Goal: Task Accomplishment & Management: Manage account settings

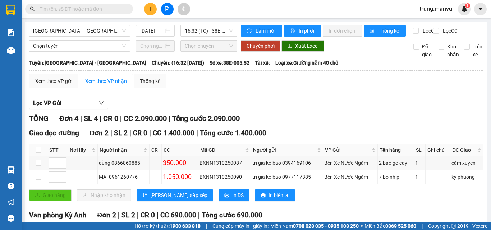
click at [104, 9] on input "text" at bounding box center [82, 9] width 85 height 8
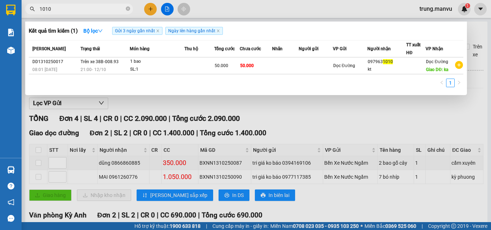
type input "1010"
click at [130, 9] on span "1010" at bounding box center [79, 9] width 108 height 11
click at [128, 10] on icon "close-circle" at bounding box center [128, 8] width 4 height 4
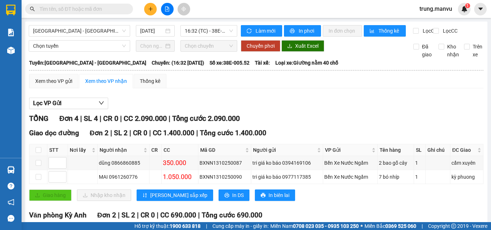
click at [78, 9] on input "text" at bounding box center [82, 9] width 85 height 8
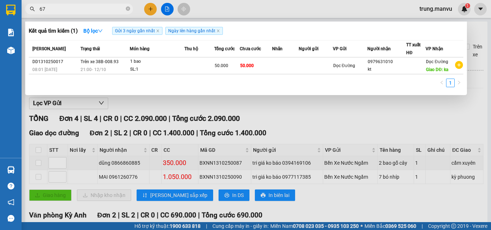
type input "678"
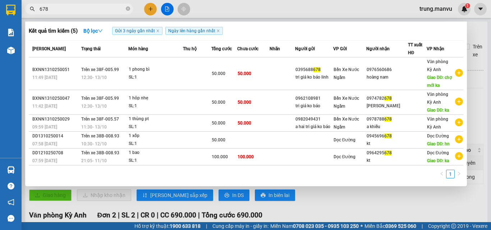
click at [55, 10] on input "678" at bounding box center [82, 9] width 85 height 8
type input "364"
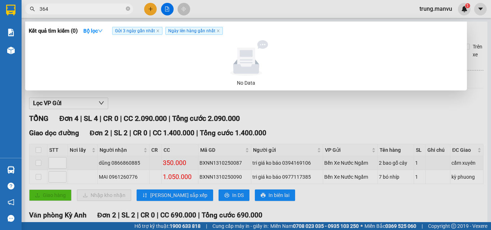
click at [87, 9] on input "364" at bounding box center [82, 9] width 85 height 8
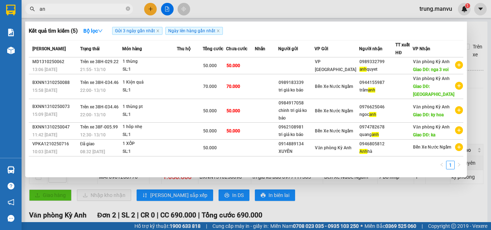
type input "a"
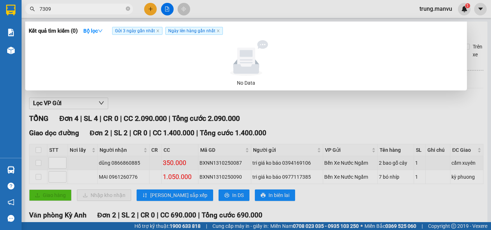
click at [77, 8] on input "7309" at bounding box center [82, 9] width 85 height 8
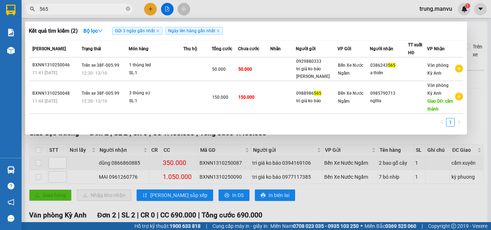
type input "565"
click at [68, 13] on span "565" at bounding box center [79, 9] width 108 height 11
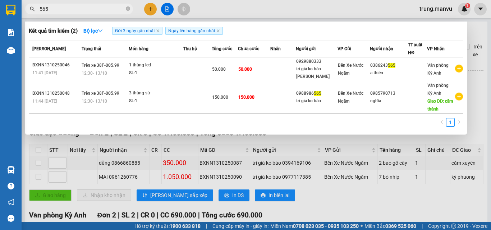
click at [69, 9] on input "565" at bounding box center [82, 9] width 85 height 8
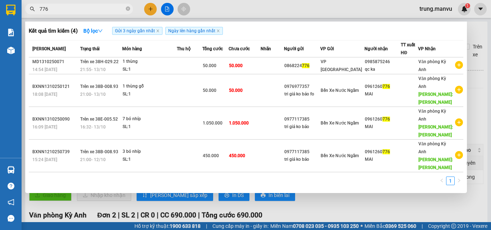
type input "776"
click at [479, 60] on div at bounding box center [245, 115] width 491 height 230
click at [59, 6] on input "776" at bounding box center [82, 9] width 85 height 8
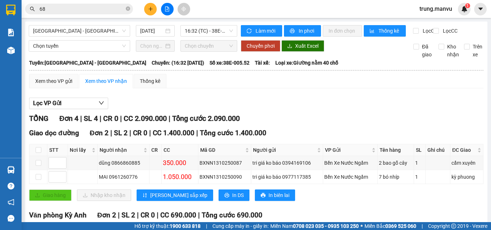
type input "6"
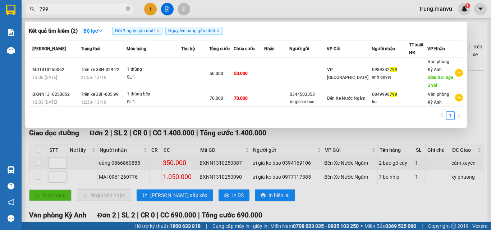
click at [95, 8] on input "799" at bounding box center [82, 9] width 85 height 8
type input "2689"
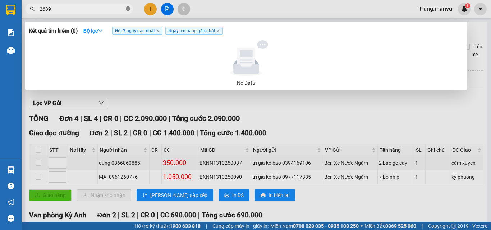
click at [129, 11] on icon "close-circle" at bounding box center [128, 8] width 4 height 4
type input "2869"
click at [283, 104] on div at bounding box center [245, 115] width 491 height 230
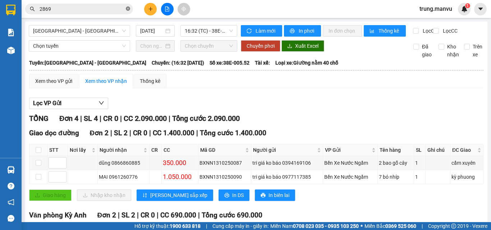
click at [128, 10] on icon "close-circle" at bounding box center [128, 8] width 4 height 4
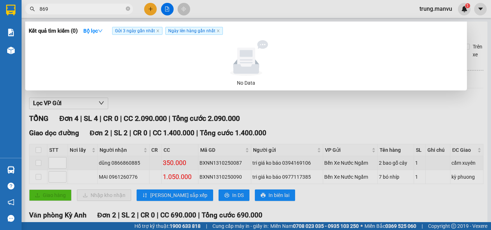
click at [266, 94] on div at bounding box center [245, 115] width 491 height 230
click at [82, 14] on span "869" at bounding box center [79, 9] width 108 height 11
click at [84, 10] on input "869" at bounding box center [82, 9] width 85 height 8
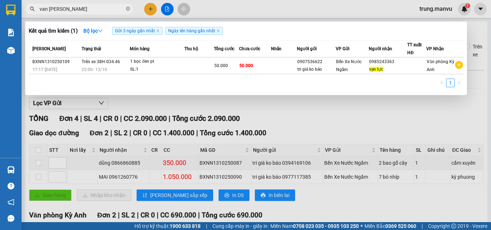
click at [62, 7] on input "van [PERSON_NAME]" at bounding box center [82, 9] width 85 height 8
type input "v"
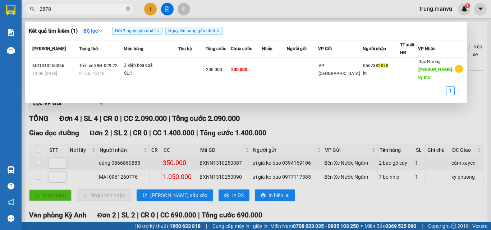
type input "2878"
click at [275, 117] on div at bounding box center [245, 115] width 491 height 230
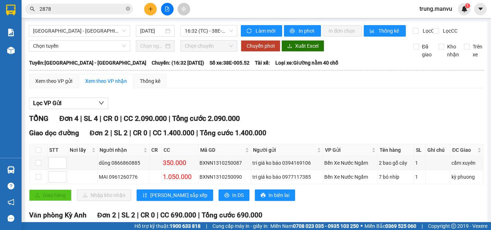
click at [88, 10] on input "2878" at bounding box center [82, 9] width 85 height 8
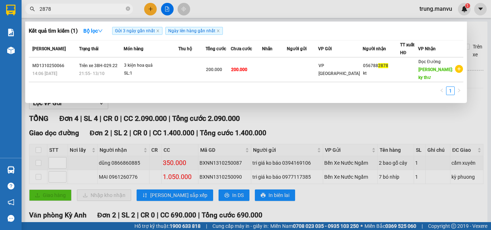
click at [88, 10] on input "2878" at bounding box center [82, 9] width 85 height 8
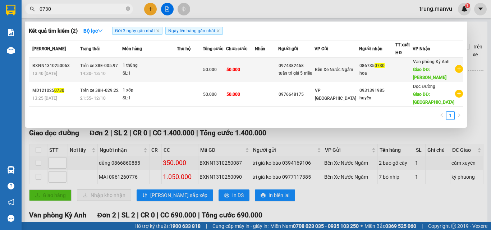
type input "0730"
click at [411, 79] on td at bounding box center [403, 70] width 17 height 25
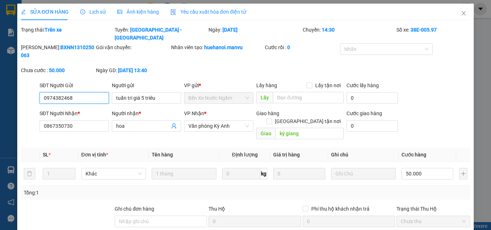
type input "0974382468"
type input "tuấn tri giá 5 triêu"
type input "0867350730"
type input "hoa"
type input "kỳ giang"
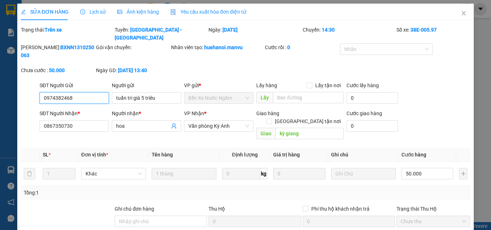
type input "0"
type input "50.000"
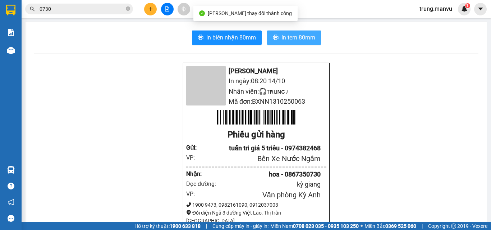
click at [284, 38] on span "In tem 80mm" at bounding box center [298, 37] width 34 height 9
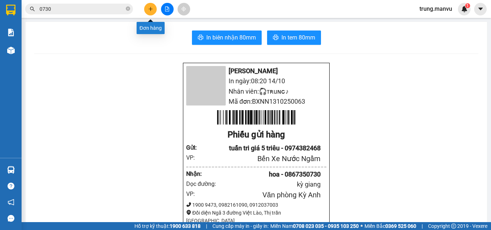
click at [151, 10] on icon "plus" at bounding box center [150, 9] width 0 height 4
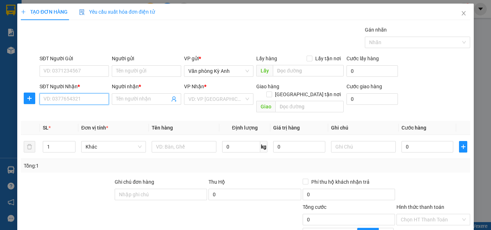
click at [74, 97] on input "SĐT Người Nhận *" at bounding box center [74, 99] width 69 height 12
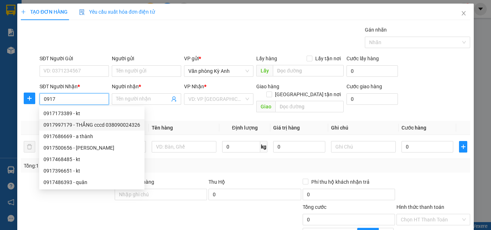
click at [88, 127] on div "0917997179 - THẮNG cccd 038090024326" at bounding box center [91, 125] width 97 height 8
type input "0917997179"
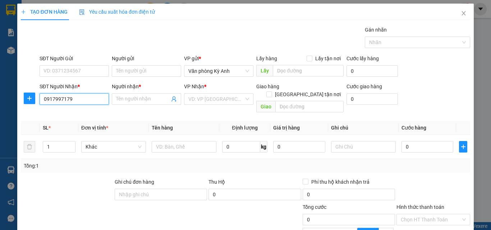
type input "THẮNG cccd 038090024326"
type input "thanh hóa"
type input "0917997179"
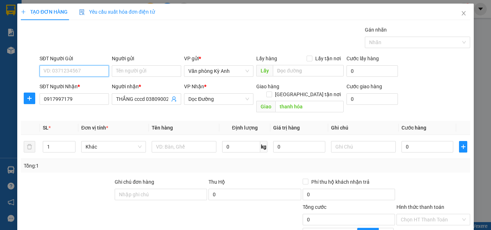
click at [82, 69] on input "SĐT Người Gửi" at bounding box center [74, 71] width 69 height 12
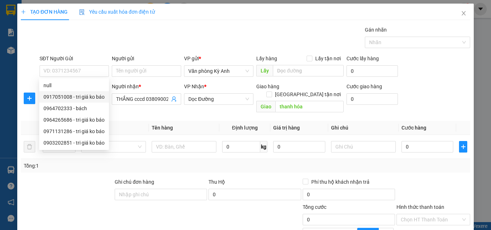
click at [124, 110] on div "Transit Pickup Surcharge Ids Transit Deliver Surcharge Ids Transit Deliver Surc…" at bounding box center [245, 161] width 449 height 271
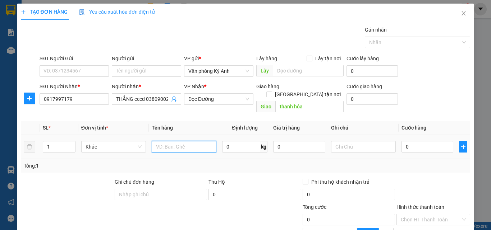
click at [178, 141] on input "text" at bounding box center [184, 147] width 65 height 12
type input "1 boc"
click at [442, 141] on input "0" at bounding box center [427, 147] width 52 height 12
type input "3"
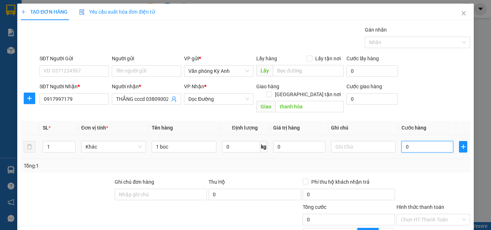
type input "3"
type input "30"
type input "300"
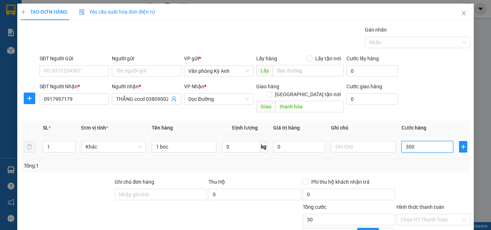
type input "300"
type input "3.000"
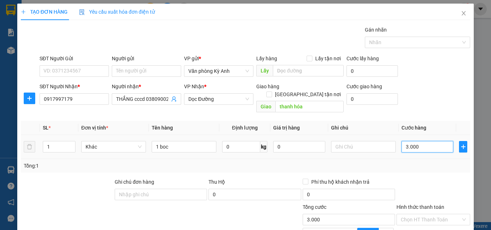
type input "30.000"
type input "300.000"
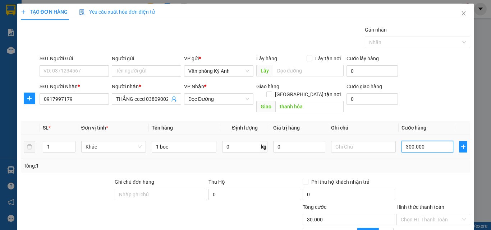
type input "300.000"
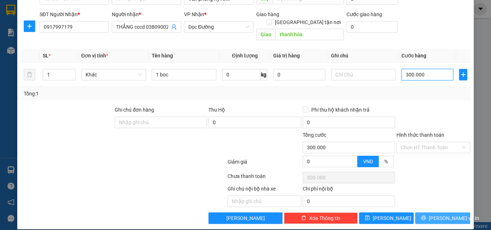
type input "300.000"
click at [426, 216] on span "printer" at bounding box center [423, 219] width 5 height 6
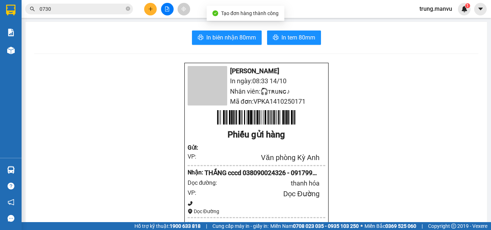
click at [259, 36] on div "In biên nhận 80mm In tem 80mm" at bounding box center [256, 38] width 444 height 14
click at [240, 37] on span "In biên nhận 80mm" at bounding box center [231, 37] width 50 height 9
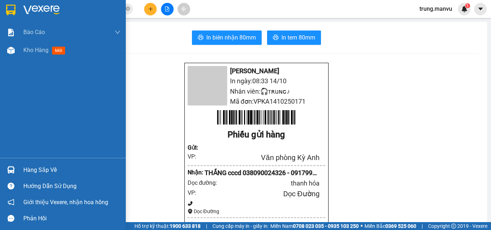
scroll to position [36, 0]
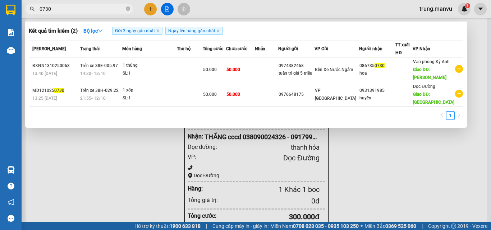
click at [59, 13] on input "0730" at bounding box center [82, 9] width 85 height 8
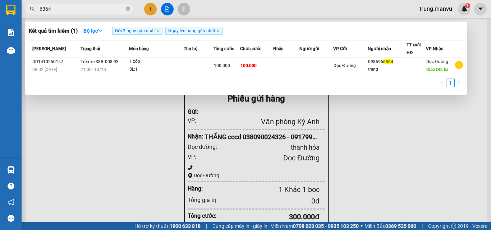
type input "6364"
click at [69, 11] on input "6364" at bounding box center [82, 9] width 85 height 8
type input "633"
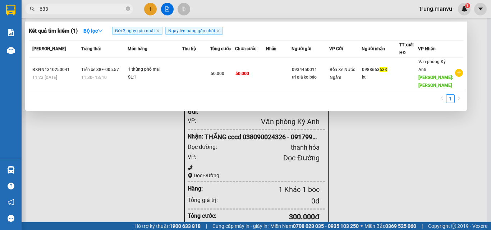
click at [69, 11] on input "633" at bounding box center [82, 9] width 85 height 8
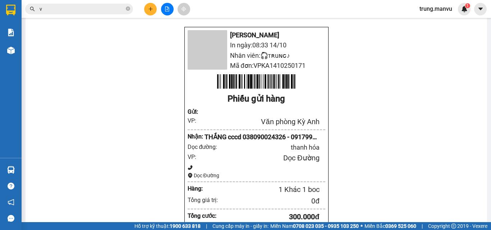
type input "vu"
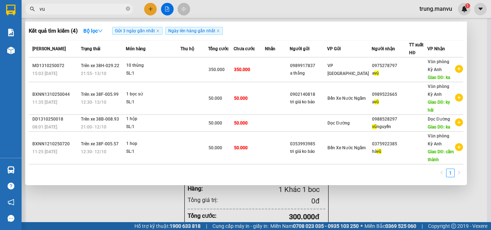
click at [69, 11] on input "vu" at bounding box center [82, 9] width 85 height 8
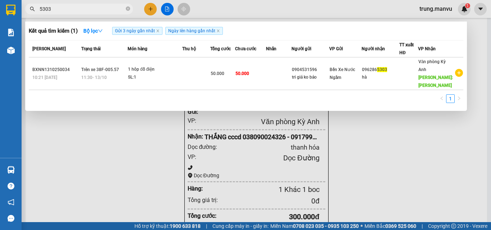
type input "5303"
drag, startPoint x: 353, startPoint y: 118, endPoint x: 358, endPoint y: 109, distance: 9.8
click at [353, 118] on div at bounding box center [245, 115] width 491 height 230
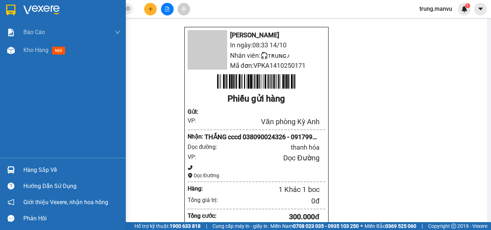
click at [12, 8] on img at bounding box center [10, 10] width 9 height 11
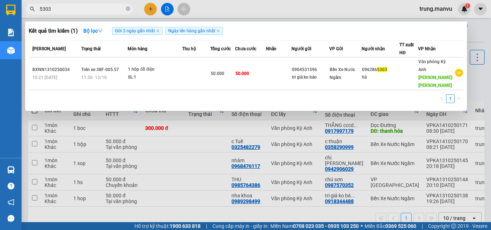
click at [90, 8] on input "5303" at bounding box center [82, 9] width 85 height 8
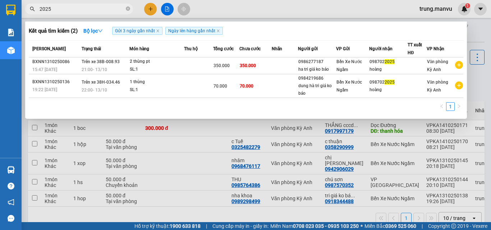
type input "2025"
click at [153, 9] on div at bounding box center [245, 115] width 491 height 230
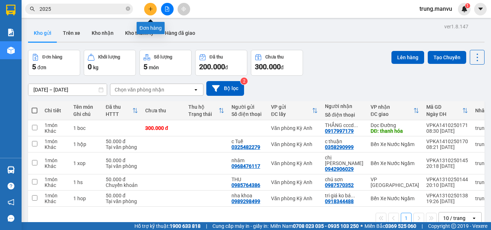
click at [150, 11] on icon "plus" at bounding box center [150, 8] width 5 height 5
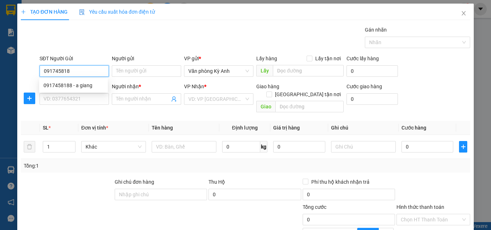
type input "0917458188"
drag, startPoint x: 82, startPoint y: 86, endPoint x: 84, endPoint y: 99, distance: 13.1
click at [82, 87] on div "0917458188 - a giang" at bounding box center [73, 86] width 60 height 8
type input "a giang"
type input "0917458188"
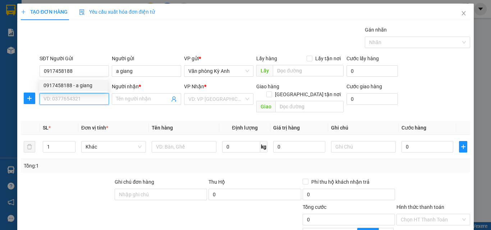
drag, startPoint x: 84, startPoint y: 101, endPoint x: 91, endPoint y: 106, distance: 8.3
click at [84, 102] on input "SĐT Người Nhận *" at bounding box center [74, 99] width 69 height 12
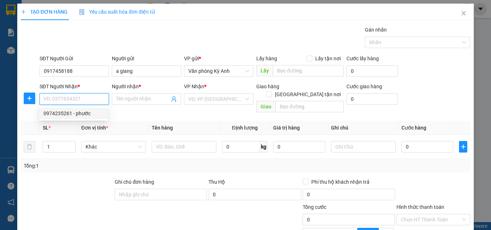
click at [95, 114] on div "0974235261 - phước" at bounding box center [73, 114] width 60 height 8
type input "0974235261"
type input "phước"
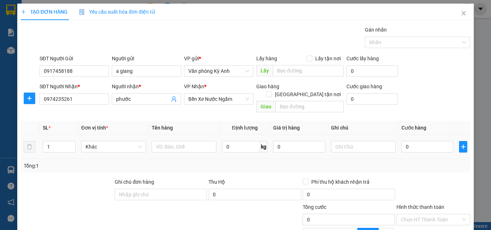
click at [193, 148] on td at bounding box center [184, 147] width 70 height 24
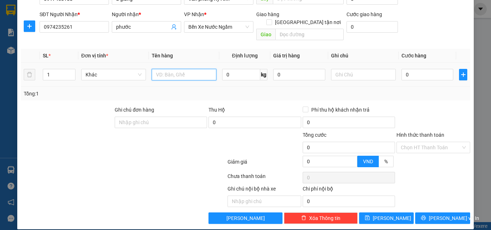
click at [185, 69] on input "text" at bounding box center [184, 75] width 65 height 12
type input "1 xop"
click at [401, 69] on input "0" at bounding box center [427, 75] width 52 height 12
type input "5"
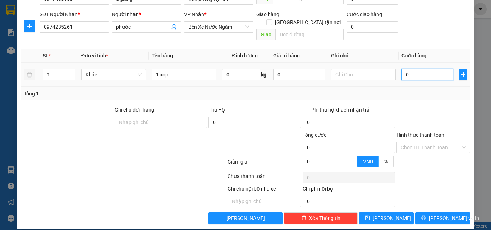
type input "5"
type input "50"
type input "500"
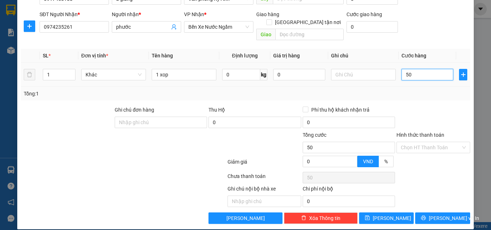
type input "500"
type input "5.000"
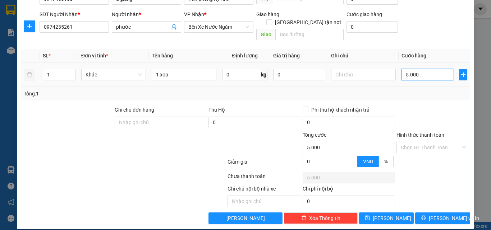
type input "50.000"
click at [430, 142] on input "Hình thức thanh toán" at bounding box center [431, 147] width 60 height 11
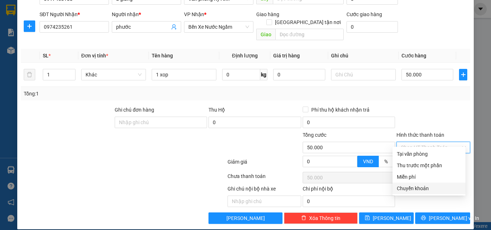
click at [423, 185] on div "Chuyển khoản" at bounding box center [429, 189] width 64 height 8
type input "0"
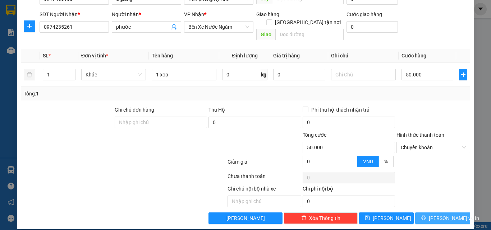
click at [431, 213] on button "[PERSON_NAME] và In" at bounding box center [442, 219] width 55 height 12
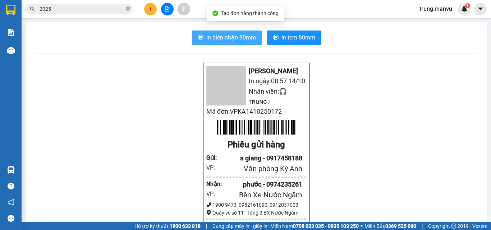
click at [238, 34] on span "In biên nhận 80mm" at bounding box center [231, 37] width 50 height 9
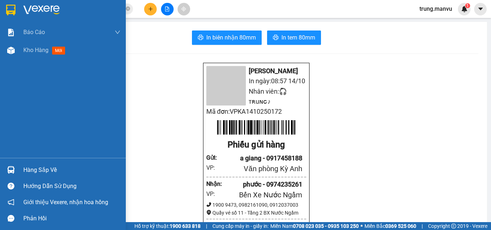
click at [14, 14] on img at bounding box center [10, 10] width 9 height 11
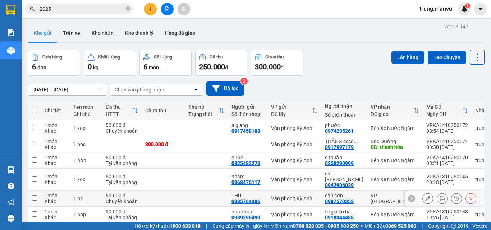
scroll to position [33, 0]
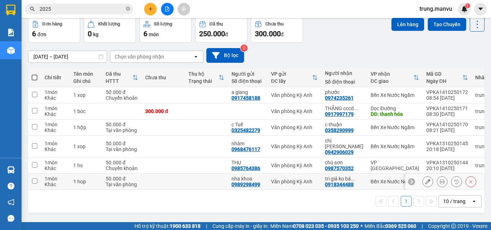
drag, startPoint x: 291, startPoint y: 177, endPoint x: 285, endPoint y: 163, distance: 15.8
click at [291, 179] on div "Văn phòng Kỳ Anh" at bounding box center [294, 182] width 47 height 6
checkbox input "true"
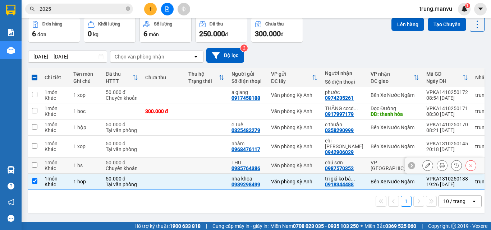
click at [283, 158] on td "Văn phòng Kỳ Anh" at bounding box center [294, 166] width 54 height 16
checkbox input "true"
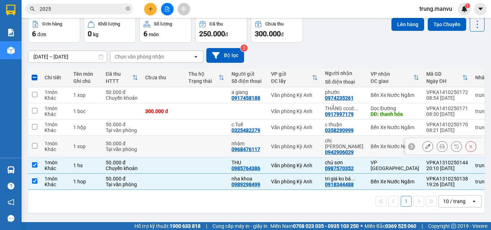
click at [279, 151] on td "Văn phòng Kỳ Anh" at bounding box center [294, 147] width 54 height 22
checkbox input "true"
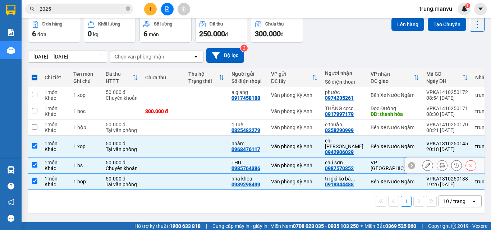
click at [283, 163] on div "Văn phòng Kỳ Anh" at bounding box center [294, 166] width 47 height 6
checkbox input "false"
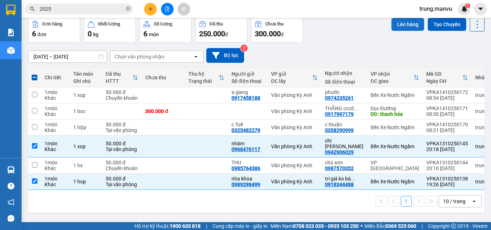
click at [403, 25] on button "Lên hàng" at bounding box center [407, 24] width 33 height 13
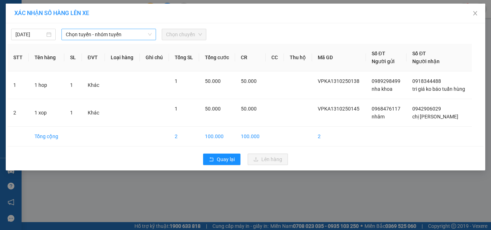
click at [106, 30] on span "Chọn tuyến - nhóm tuyến" at bounding box center [109, 34] width 86 height 11
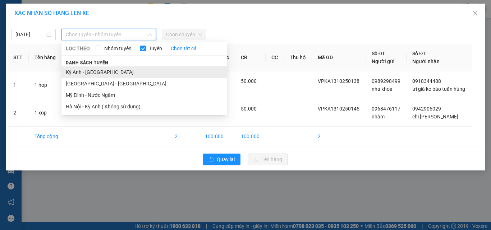
click at [108, 77] on li "Kỳ Anh - [GEOGRAPHIC_DATA]" at bounding box center [143, 72] width 165 height 12
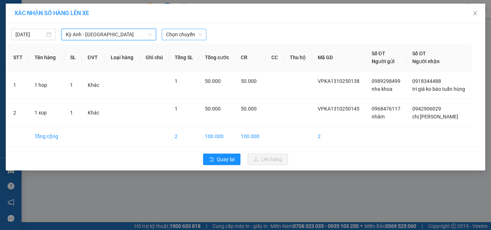
click at [180, 32] on span "Chọn chuyến" at bounding box center [184, 34] width 36 height 11
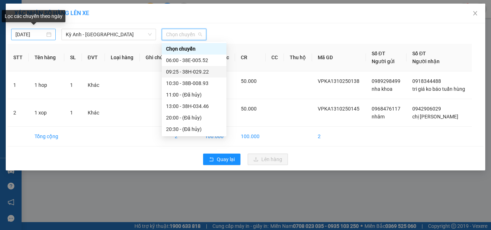
click at [34, 37] on input "[DATE]" at bounding box center [29, 35] width 29 height 8
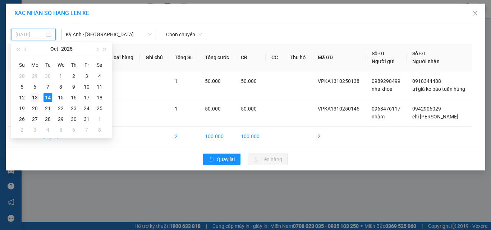
drag, startPoint x: 37, startPoint y: 96, endPoint x: 77, endPoint y: 78, distance: 44.2
click at [37, 96] on div "13" at bounding box center [35, 97] width 9 height 9
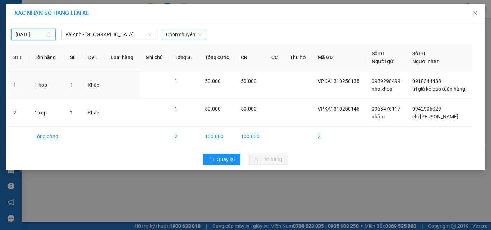
type input "[DATE]"
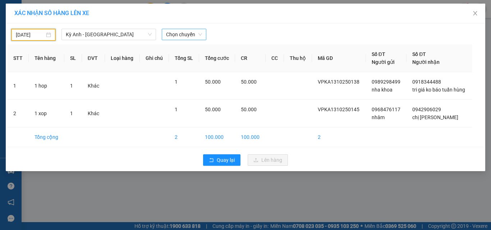
click at [174, 35] on span "Chọn chuyến" at bounding box center [184, 34] width 36 height 11
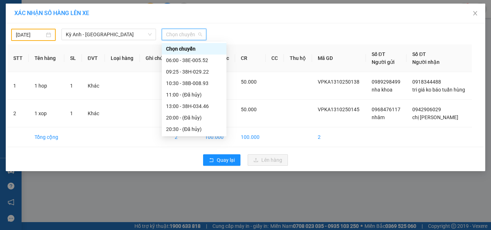
scroll to position [69, 0]
click at [214, 94] on div "21:08 (TC) - 38F-005.99" at bounding box center [194, 95] width 56 height 8
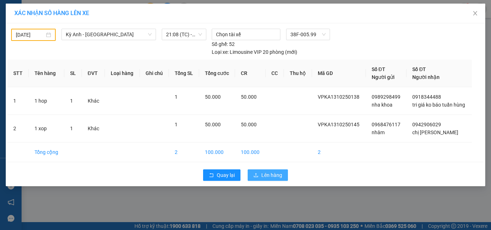
click at [254, 174] on icon "upload" at bounding box center [255, 175] width 5 height 5
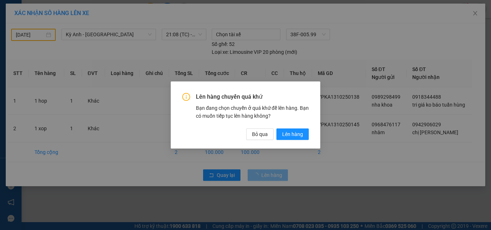
click at [289, 140] on div "Lên hàng chuyến quá khứ Bạn đang chọn chuyến ở quá khứ để lên hàng. Bạn có muốn…" at bounding box center [246, 115] width 150 height 67
click at [291, 134] on span "Lên hàng" at bounding box center [292, 134] width 21 height 8
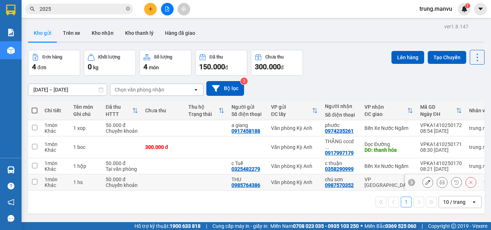
click at [344, 183] on div "0987570352" at bounding box center [339, 186] width 29 height 6
click at [37, 175] on td at bounding box center [34, 183] width 13 height 16
checkbox input "true"
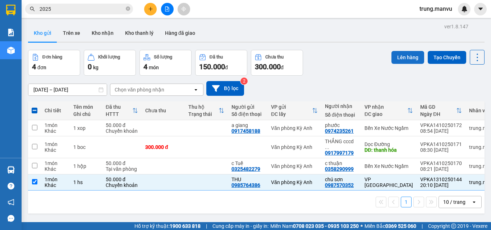
click at [404, 53] on button "Lên hàng" at bounding box center [407, 57] width 33 height 13
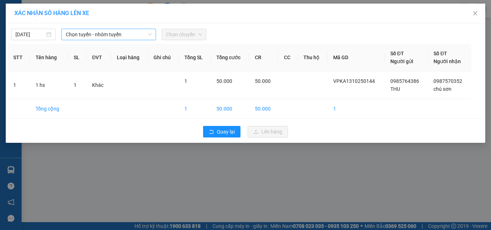
click at [112, 32] on span "Chọn tuyến - nhóm tuyến" at bounding box center [109, 34] width 86 height 11
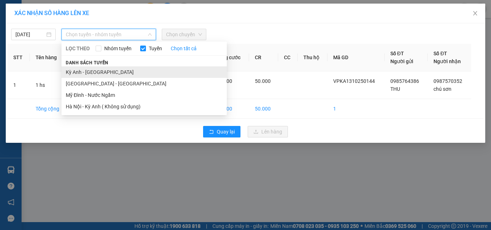
click at [89, 74] on li "Kỳ Anh - [GEOGRAPHIC_DATA]" at bounding box center [143, 72] width 165 height 12
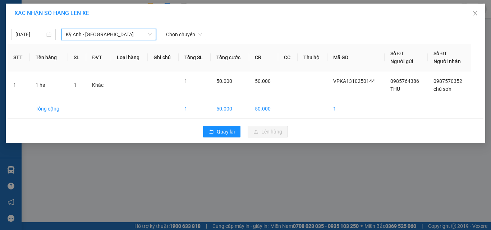
click at [176, 33] on span "Chọn chuyến" at bounding box center [184, 34] width 36 height 11
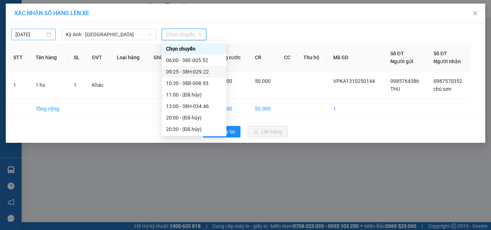
click at [37, 37] on input "[DATE]" at bounding box center [29, 35] width 29 height 8
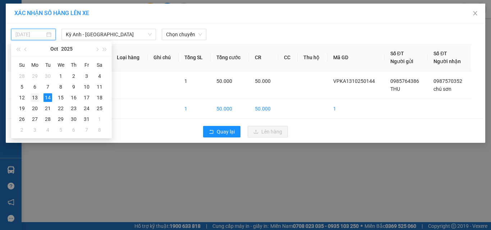
drag, startPoint x: 38, startPoint y: 97, endPoint x: 60, endPoint y: 88, distance: 23.5
click at [38, 97] on div "13" at bounding box center [35, 97] width 9 height 9
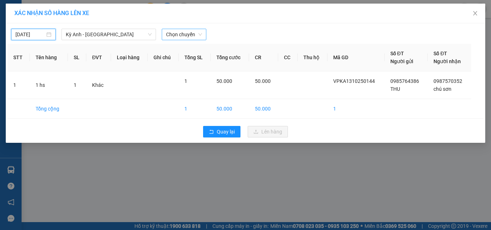
type input "[DATE]"
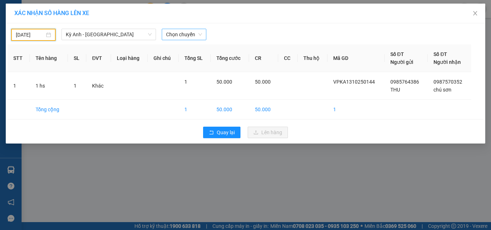
click at [187, 33] on span "Chọn chuyến" at bounding box center [184, 34] width 36 height 11
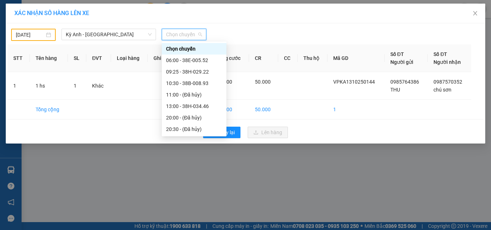
scroll to position [69, 0]
drag, startPoint x: 206, startPoint y: 126, endPoint x: 254, endPoint y: 139, distance: 49.8
click at [206, 127] on div "22:00 - 38F-005.57" at bounding box center [194, 129] width 56 height 8
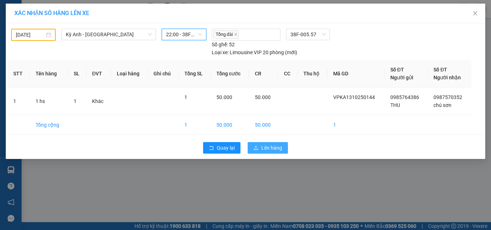
click at [258, 148] on icon "upload" at bounding box center [255, 148] width 5 height 5
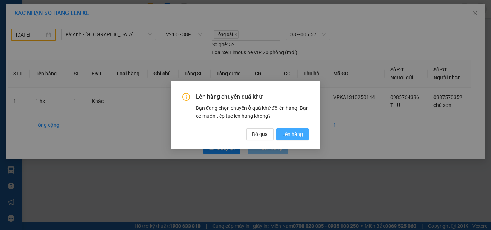
click at [287, 133] on span "Lên hàng" at bounding box center [292, 134] width 21 height 8
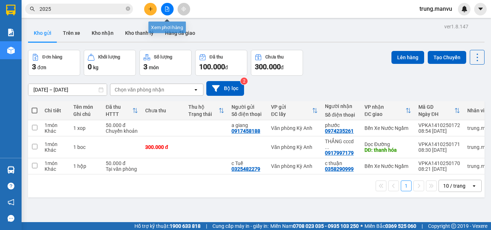
click at [165, 7] on icon "file-add" at bounding box center [167, 8] width 5 height 5
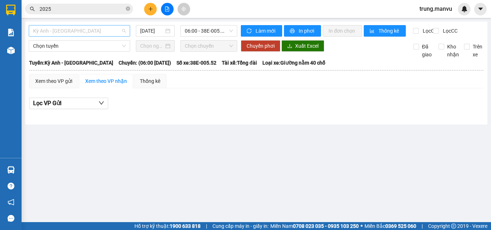
click at [88, 30] on span "Kỳ Anh - [GEOGRAPHIC_DATA]" at bounding box center [79, 31] width 93 height 11
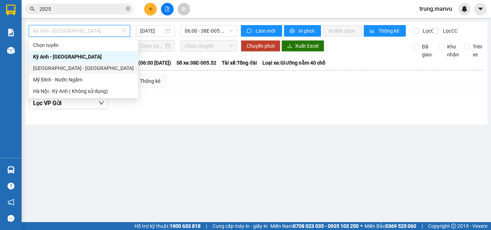
click at [182, 88] on div "Xem theo VP gửi Xem theo VP nhận Thống kê" at bounding box center [256, 81] width 454 height 14
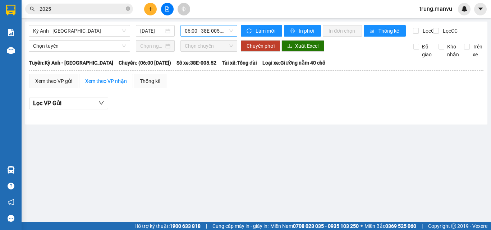
click at [211, 32] on span "06:00 - 38E-005.52" at bounding box center [209, 31] width 48 height 11
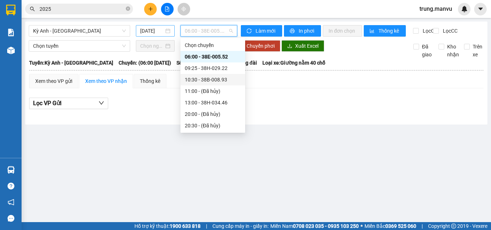
click at [151, 31] on input "[DATE]" at bounding box center [152, 31] width 24 height 8
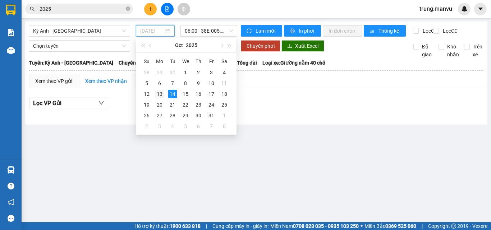
click at [161, 95] on div "13" at bounding box center [159, 94] width 9 height 9
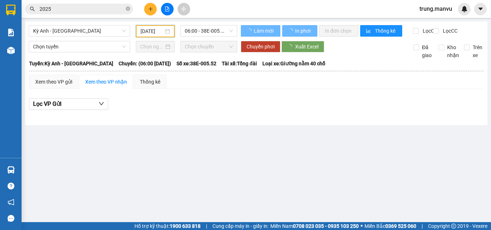
type input "[DATE]"
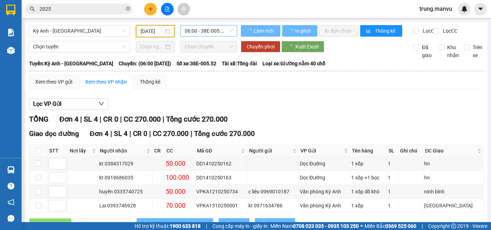
click at [217, 33] on span "06:00 - 38E-005.52" at bounding box center [209, 31] width 48 height 11
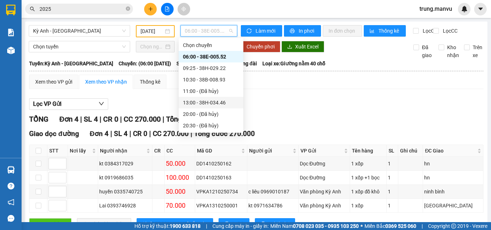
scroll to position [69, 0]
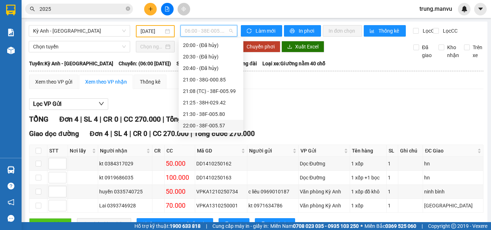
click at [225, 125] on div "22:00 - 38F-005.57" at bounding box center [211, 126] width 56 height 8
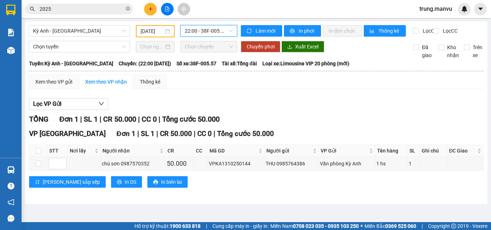
click at [208, 27] on span "22:00 - 38F-005.57" at bounding box center [209, 31] width 48 height 11
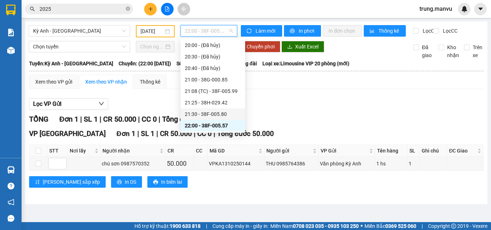
click at [217, 114] on div "21:30 - 38F-005.80" at bounding box center [213, 114] width 56 height 8
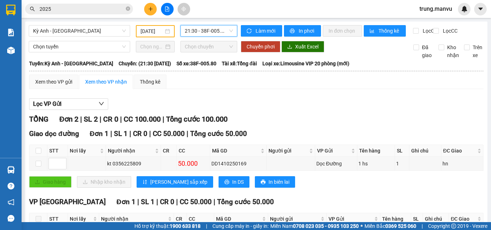
click at [212, 31] on span "21:30 - 38F-005.80" at bounding box center [209, 31] width 48 height 11
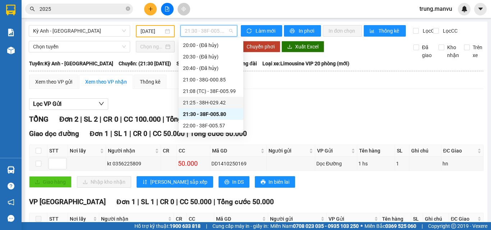
click at [206, 103] on div "21:25 - 38H-029.42" at bounding box center [211, 103] width 56 height 8
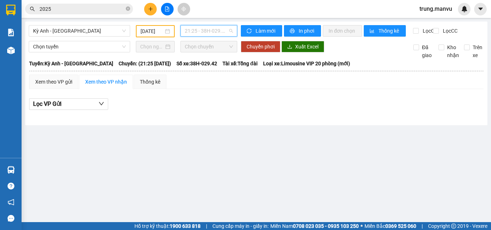
click at [219, 35] on span "21:25 - 38H-029.42" at bounding box center [209, 31] width 48 height 11
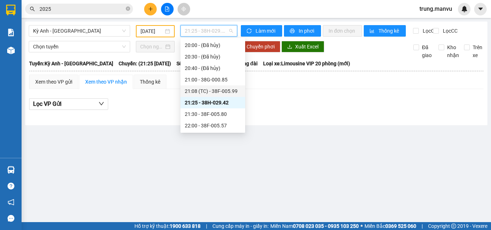
click at [220, 91] on div "21:08 (TC) - 38F-005.99" at bounding box center [213, 91] width 56 height 8
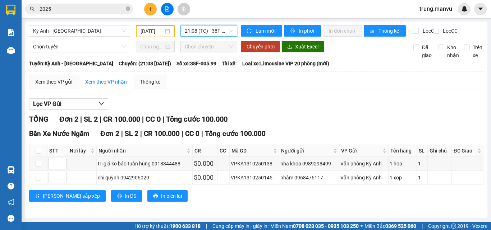
scroll to position [5, 0]
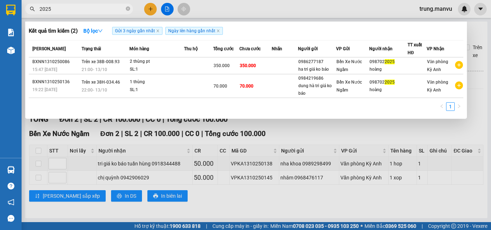
click at [81, 6] on input "2025" at bounding box center [82, 9] width 85 height 8
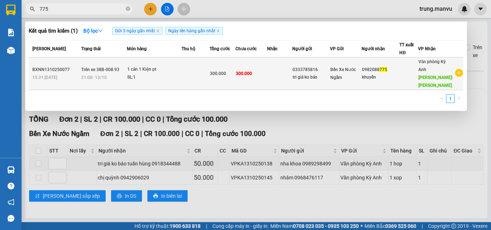
type input "775"
click at [338, 77] on span "Bến Xe Nước Ngầm" at bounding box center [343, 73] width 26 height 13
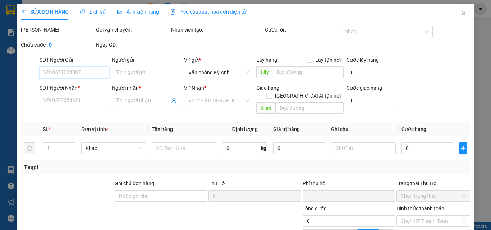
type input "0333785816"
type input "tri giá ko báo"
type input "0982088775"
type input "khuyến"
type input "[PERSON_NAME]"
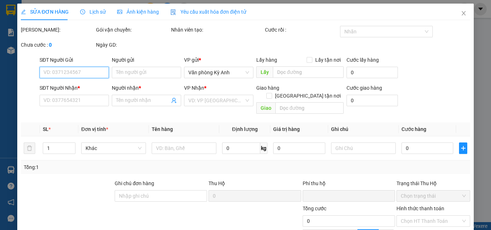
type input "0"
type input "300.000"
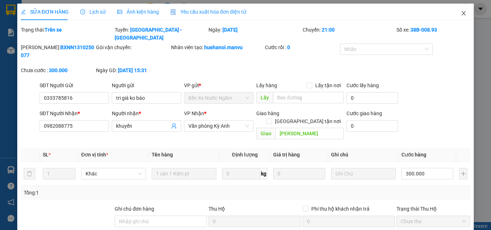
click at [461, 13] on icon "close" at bounding box center [464, 13] width 6 height 6
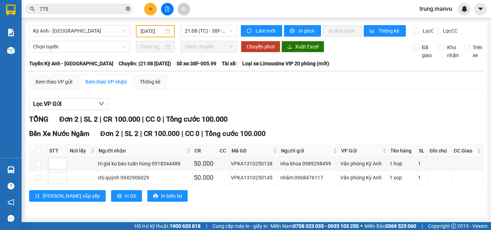
click at [129, 8] on icon "close-circle" at bounding box center [128, 8] width 4 height 4
click at [93, 9] on input "text" at bounding box center [82, 9] width 85 height 8
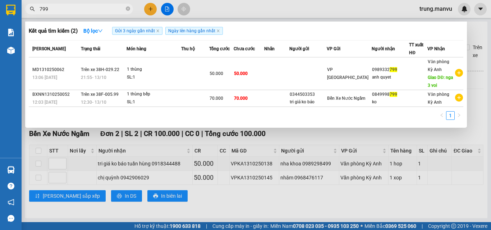
type input "799"
click at [86, 4] on span "799" at bounding box center [79, 9] width 108 height 11
click at [128, 10] on icon "close-circle" at bounding box center [128, 8] width 4 height 4
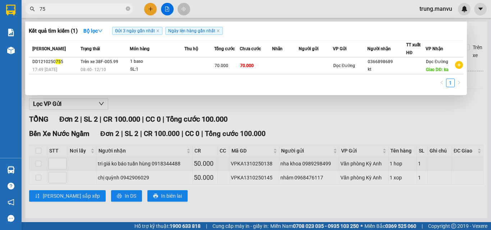
type input "7"
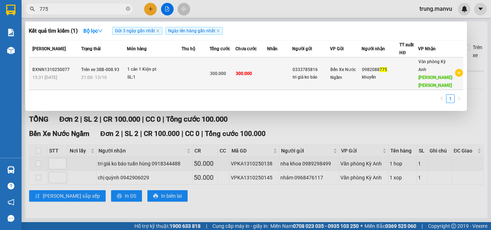
type input "775"
click at [399, 77] on div "khuyến" at bounding box center [380, 78] width 37 height 8
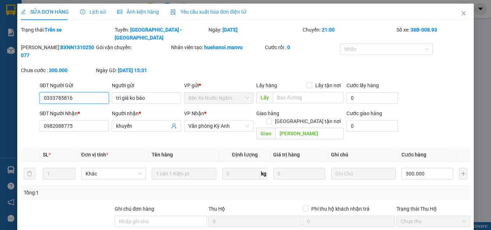
type input "0333785816"
type input "tri giá ko báo"
type input "0982088775"
type input "khuyến"
type input "[PERSON_NAME]"
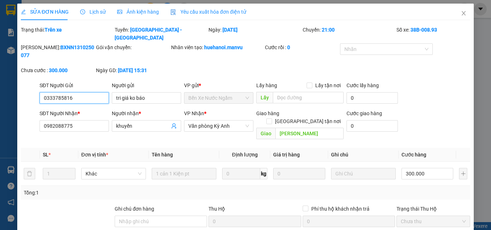
type input "0"
type input "300.000"
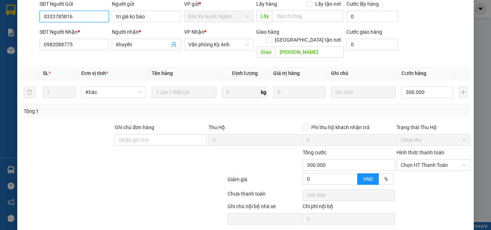
scroll to position [83, 0]
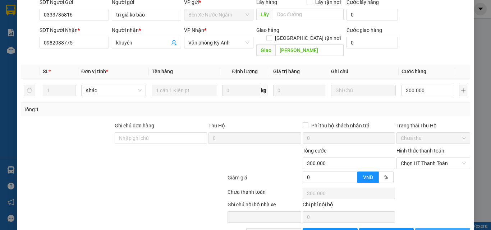
click at [434, 230] on span "[PERSON_NAME] và In" at bounding box center [454, 234] width 50 height 8
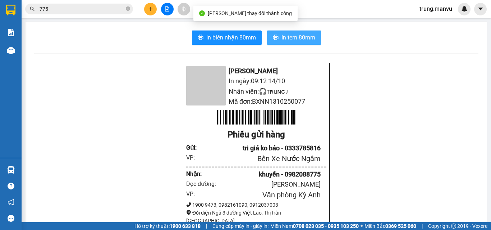
click at [288, 36] on span "In tem 80mm" at bounding box center [298, 37] width 34 height 9
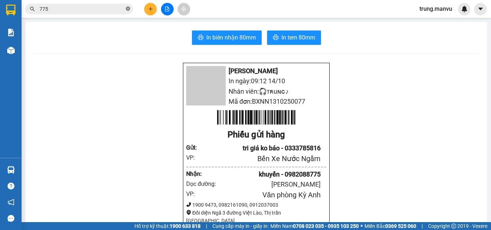
click at [128, 9] on icon "close-circle" at bounding box center [128, 8] width 4 height 4
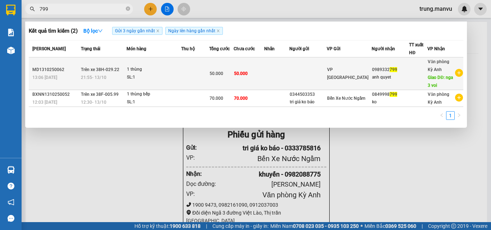
type input "799"
click at [415, 80] on td at bounding box center [418, 74] width 18 height 33
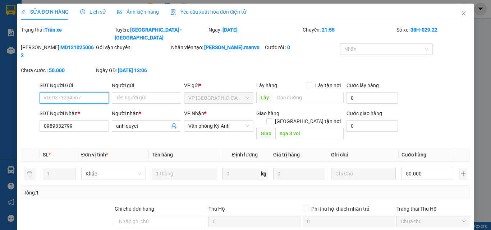
type input "0989332799"
type input "anh quyet"
type input "nga 3 voi"
type input "0"
type input "50.000"
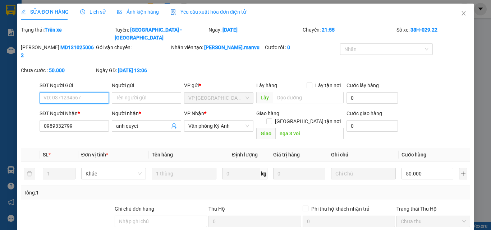
type input "50.000"
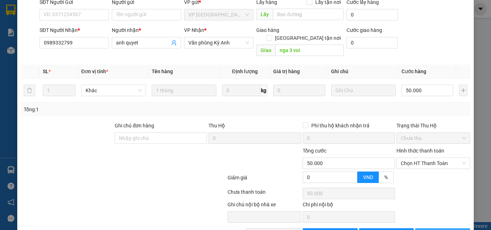
click at [434, 230] on span "[PERSON_NAME] và In" at bounding box center [454, 234] width 50 height 8
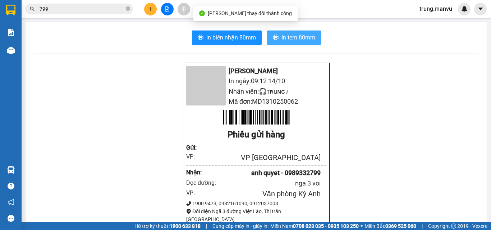
click at [277, 37] on button "In tem 80mm" at bounding box center [294, 38] width 54 height 14
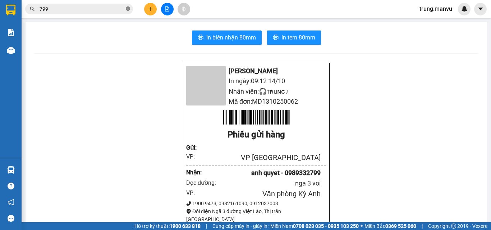
click at [130, 9] on icon "close-circle" at bounding box center [128, 8] width 4 height 4
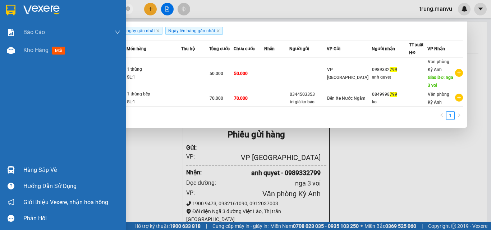
type input "799"
click at [15, 14] on img at bounding box center [10, 10] width 9 height 11
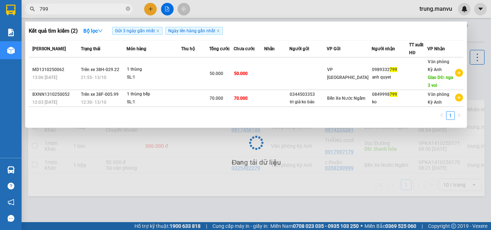
click at [331, 176] on div at bounding box center [245, 115] width 491 height 230
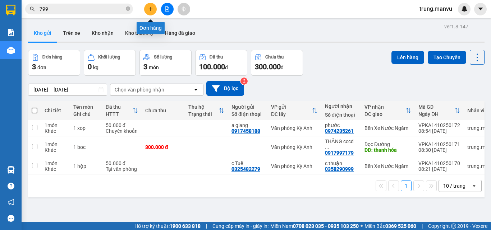
click at [148, 8] on icon "plus" at bounding box center [150, 8] width 5 height 5
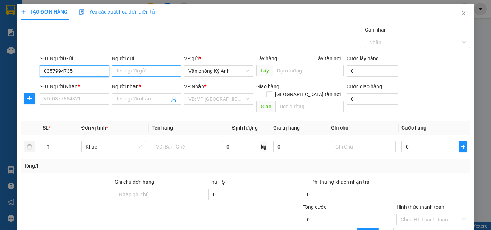
type input "0357994735"
click at [131, 66] on input "Người gửi" at bounding box center [146, 71] width 69 height 12
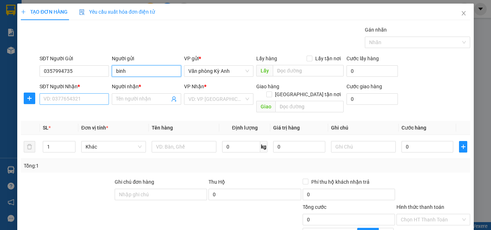
type input "binh"
click at [49, 98] on input "SĐT Người Nhận *" at bounding box center [74, 99] width 69 height 12
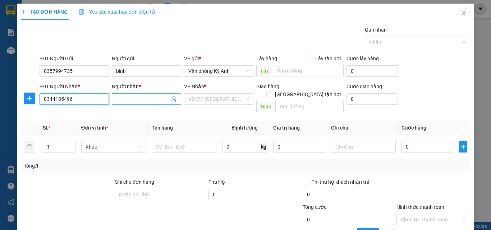
type input "0344185496"
click at [121, 99] on input "Người nhận *" at bounding box center [143, 99] width 54 height 8
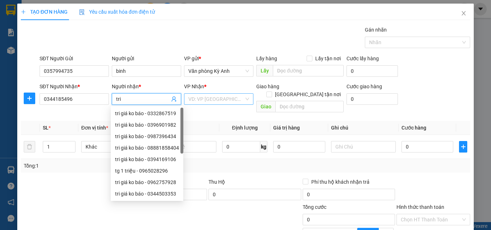
type input "tri"
click at [220, 100] on input "search" at bounding box center [216, 99] width 56 height 11
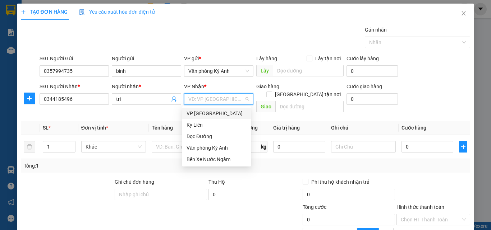
click at [216, 111] on div "VP [GEOGRAPHIC_DATA]" at bounding box center [217, 114] width 60 height 8
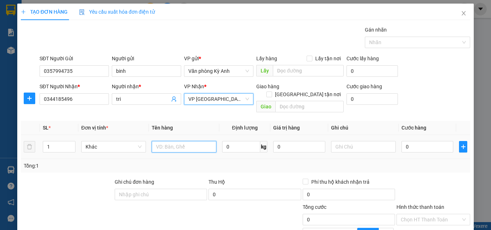
click at [183, 141] on input "text" at bounding box center [184, 147] width 65 height 12
type input "1 thung"
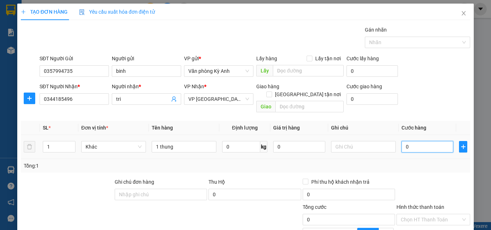
click at [408, 141] on input "0" at bounding box center [427, 147] width 52 height 12
type input "7"
type input "70"
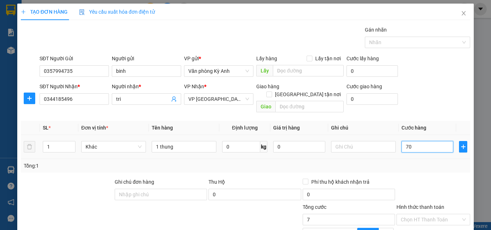
type input "70"
type input "7.000"
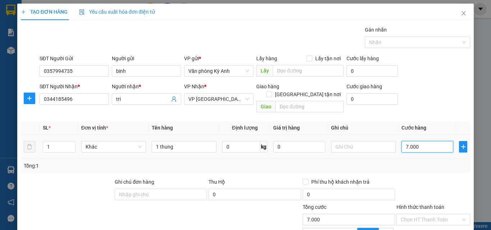
type input "70.000"
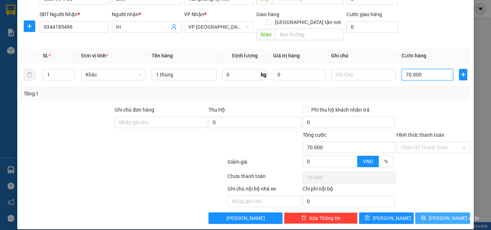
type input "70.000"
click at [426, 213] on button "[PERSON_NAME] và In" at bounding box center [442, 219] width 55 height 12
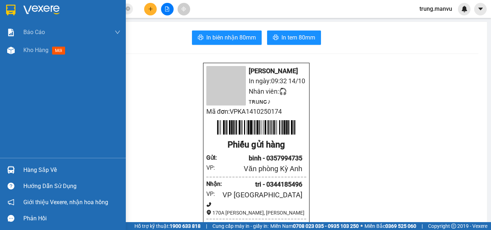
click at [13, 13] on img at bounding box center [10, 10] width 9 height 11
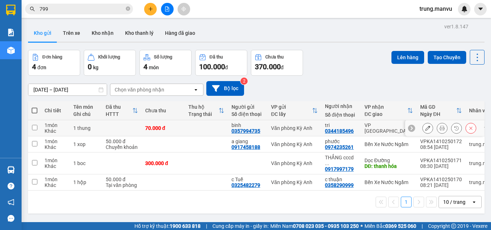
drag, startPoint x: 359, startPoint y: 128, endPoint x: 364, endPoint y: 121, distance: 9.3
click at [359, 128] on td "tri 0344185496" at bounding box center [341, 128] width 40 height 16
checkbox input "true"
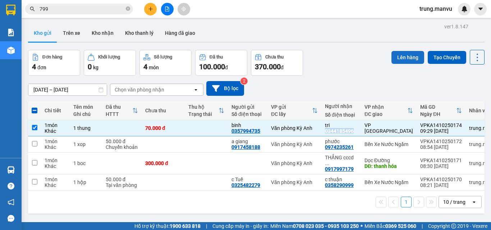
click at [392, 58] on button "Lên hàng" at bounding box center [407, 57] width 33 height 13
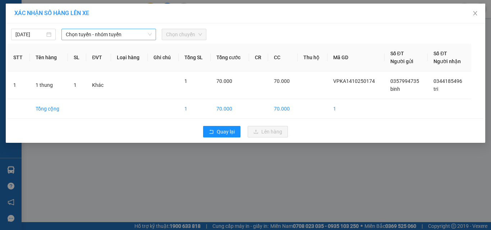
click at [92, 32] on span "Chọn tuyến - nhóm tuyến" at bounding box center [109, 34] width 86 height 11
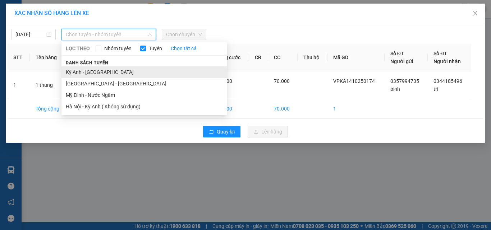
click at [96, 71] on li "Kỳ Anh - [GEOGRAPHIC_DATA]" at bounding box center [143, 72] width 165 height 12
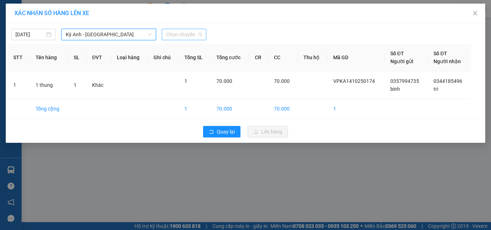
click at [175, 33] on span "Chọn chuyến" at bounding box center [184, 34] width 36 height 11
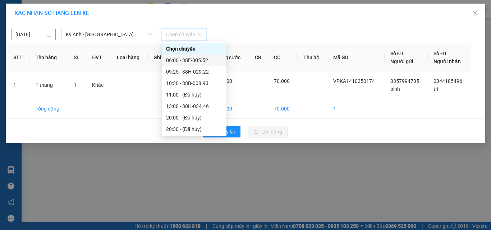
click at [21, 34] on body "Kết quả tìm kiếm ( 2 ) Bộ lọc Gửi 3 ngày gần nhất Ngày lên hàng gần nhất Mã ĐH …" at bounding box center [245, 115] width 491 height 230
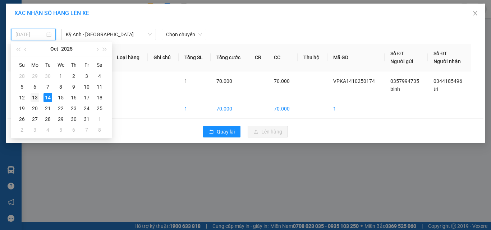
click at [37, 94] on div "13" at bounding box center [35, 97] width 9 height 9
type input "[DATE]"
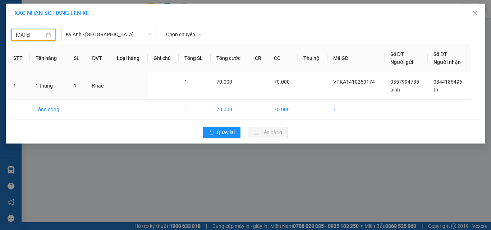
click at [179, 31] on span "Chọn chuyến" at bounding box center [184, 34] width 36 height 11
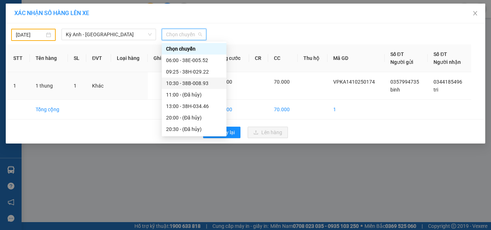
scroll to position [69, 0]
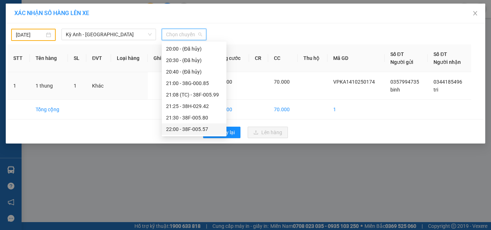
click at [198, 126] on div "22:00 - 38F-005.57" at bounding box center [194, 129] width 56 height 8
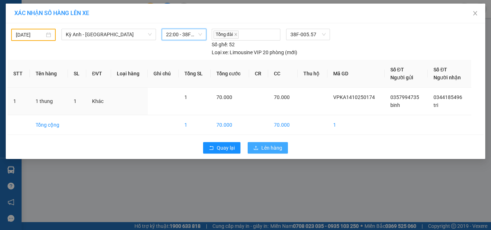
click at [268, 147] on span "Lên hàng" at bounding box center [271, 148] width 21 height 8
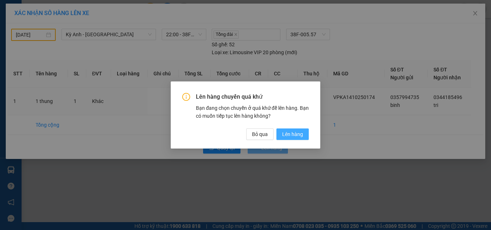
click at [297, 130] on span "Lên hàng" at bounding box center [292, 134] width 21 height 8
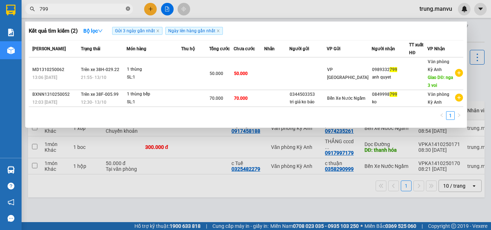
click at [128, 8] on icon "close-circle" at bounding box center [128, 8] width 4 height 4
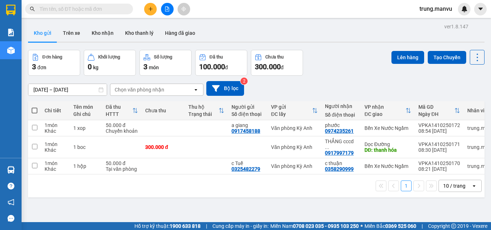
click at [48, 6] on input "text" at bounding box center [82, 9] width 85 height 8
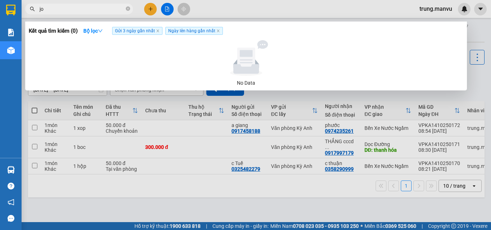
type input "joy"
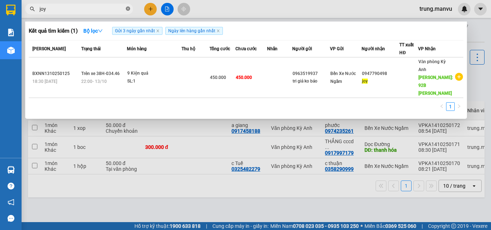
click at [128, 12] on span at bounding box center [128, 9] width 4 height 7
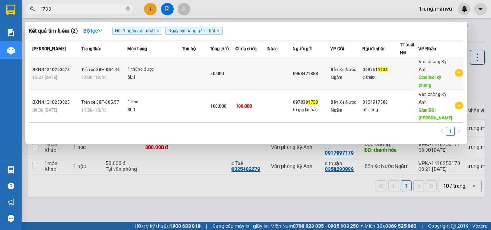
type input "1733"
click at [398, 69] on div "098751 1733" at bounding box center [381, 70] width 37 height 8
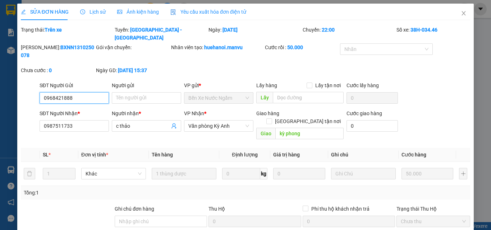
type input "0968421888"
type input "0987511733"
type input "c thảo"
type input "kỳ phong"
type input "0"
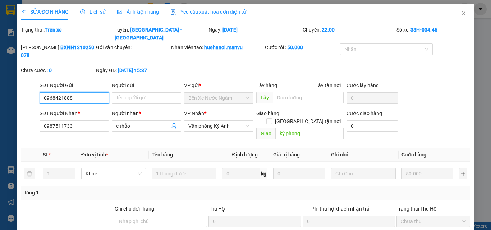
type input "50.000"
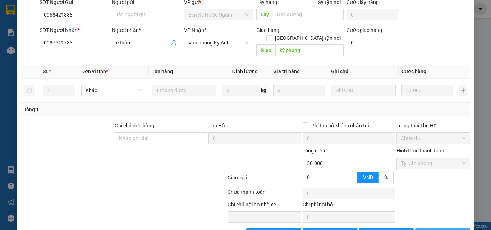
click at [439, 230] on span "[PERSON_NAME] và In" at bounding box center [454, 234] width 50 height 8
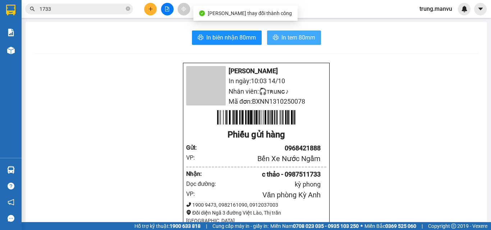
drag, startPoint x: 276, startPoint y: 39, endPoint x: 334, endPoint y: 68, distance: 64.6
click at [277, 40] on button "In tem 80mm" at bounding box center [294, 38] width 54 height 14
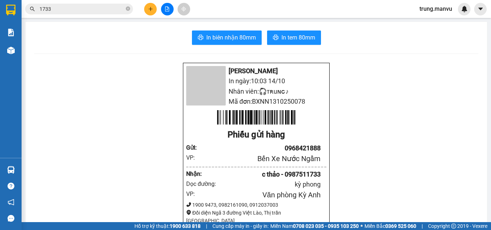
click at [86, 11] on input "1733" at bounding box center [82, 9] width 85 height 8
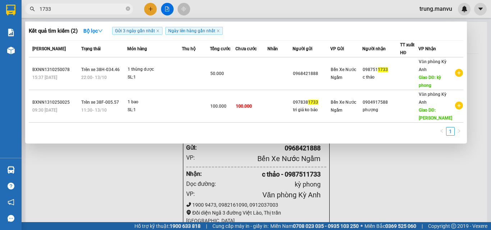
click at [86, 11] on input "1733" at bounding box center [82, 9] width 85 height 8
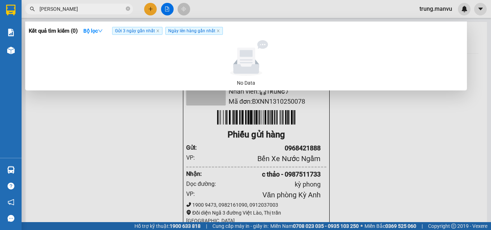
type input "[PERSON_NAME]"
click at [61, 10] on input "[PERSON_NAME]" at bounding box center [82, 9] width 85 height 8
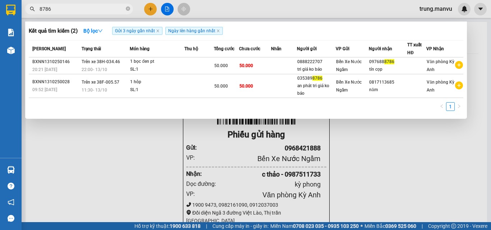
type input "8786"
click at [77, 10] on input "8786" at bounding box center [82, 9] width 85 height 8
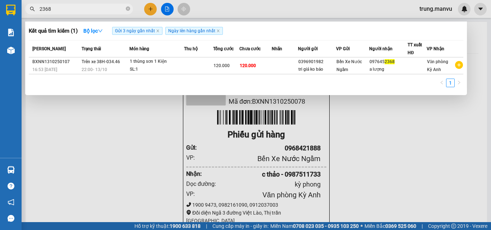
type input "2368"
click at [423, 135] on div at bounding box center [245, 115] width 491 height 230
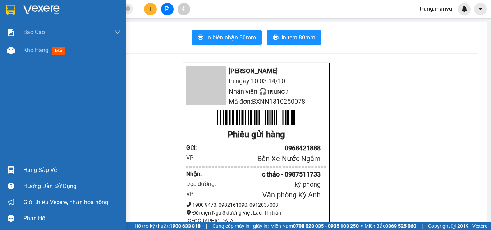
click at [12, 1] on div at bounding box center [63, 11] width 126 height 23
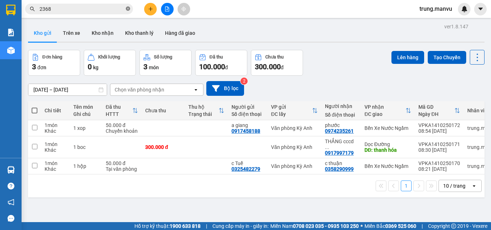
click at [127, 9] on icon "close-circle" at bounding box center [128, 8] width 4 height 4
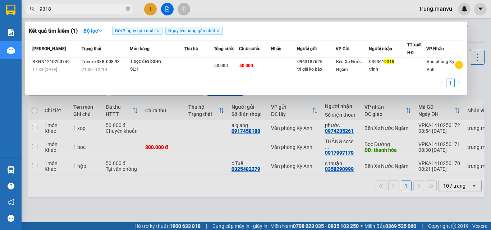
click at [95, 12] on input "9318" at bounding box center [82, 9] width 85 height 8
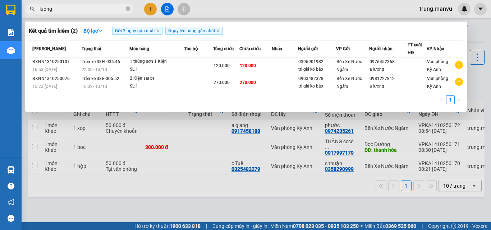
click at [95, 7] on input "luong" at bounding box center [82, 9] width 85 height 8
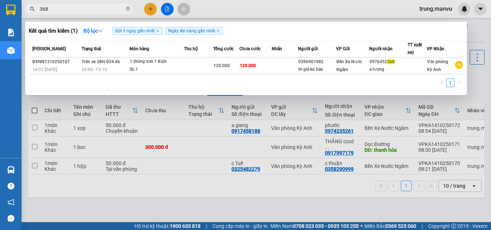
click at [83, 11] on input "368" at bounding box center [82, 9] width 85 height 8
type input "368"
click at [152, 10] on div at bounding box center [245, 115] width 491 height 230
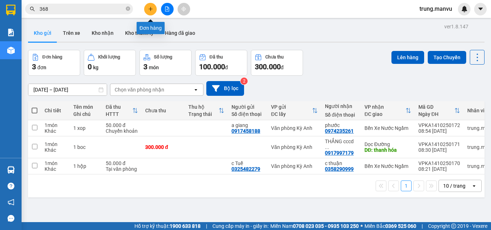
click at [150, 12] on button at bounding box center [150, 9] width 13 height 13
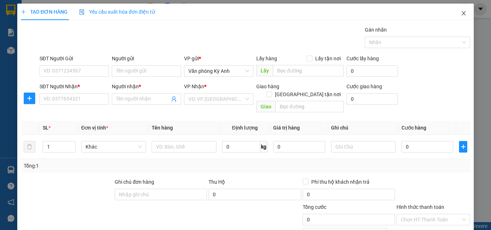
click at [461, 11] on icon "close" at bounding box center [464, 13] width 6 height 6
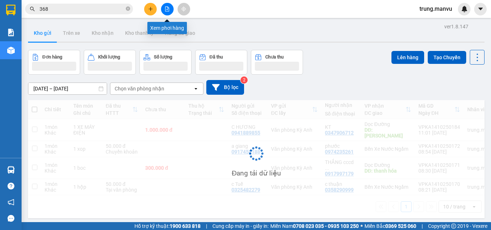
click at [166, 12] on button at bounding box center [167, 9] width 13 height 13
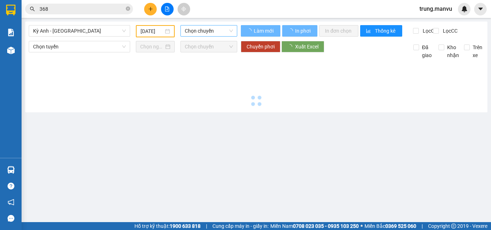
type input "[DATE]"
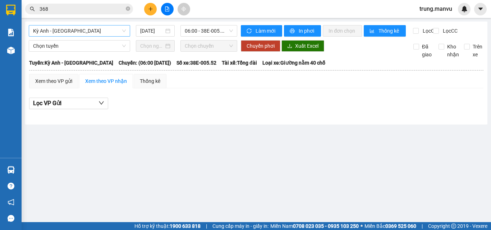
click at [90, 30] on span "Kỳ Anh - [GEOGRAPHIC_DATA]" at bounding box center [79, 31] width 93 height 11
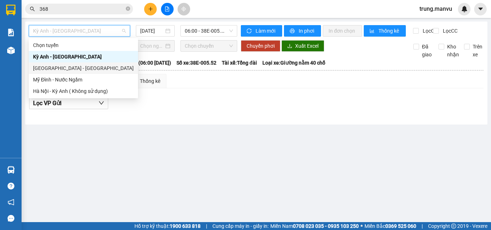
click at [60, 66] on div "[GEOGRAPHIC_DATA] - [GEOGRAPHIC_DATA]" at bounding box center [83, 68] width 101 height 8
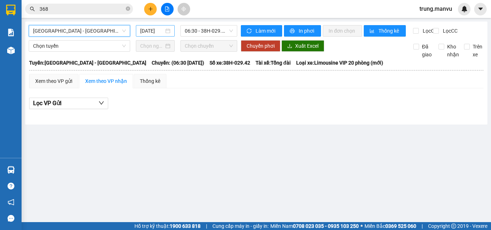
click at [152, 29] on input "[DATE]" at bounding box center [152, 31] width 24 height 8
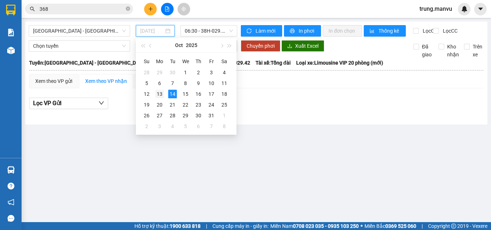
click at [158, 90] on div "13" at bounding box center [159, 94] width 9 height 9
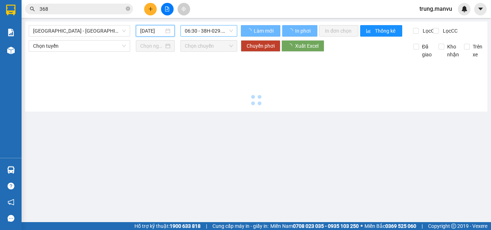
type input "[DATE]"
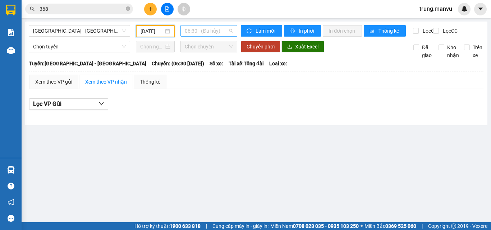
click at [215, 29] on span "06:30 - (Đã hủy)" at bounding box center [209, 31] width 48 height 11
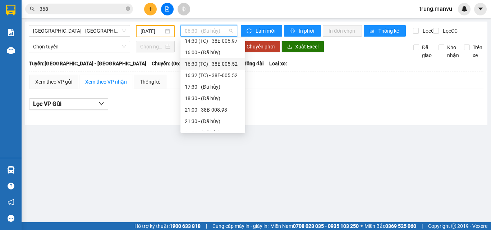
scroll to position [72, 0]
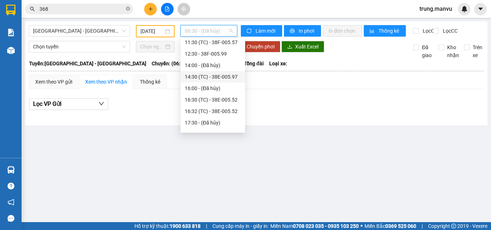
click at [232, 78] on div "14:30 (TC) - 38E-005.97" at bounding box center [213, 77] width 56 height 8
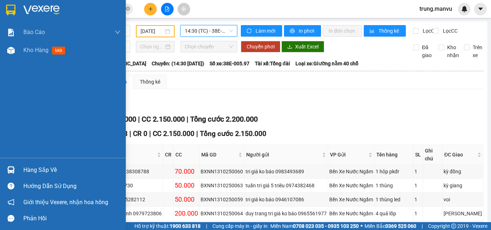
click at [17, 13] on div at bounding box center [11, 10] width 13 height 13
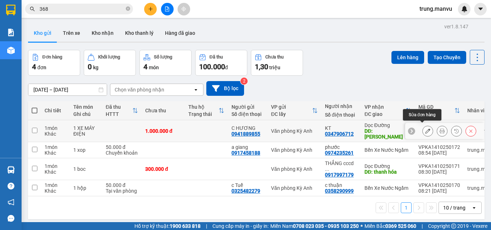
click at [425, 129] on icon at bounding box center [427, 131] width 5 height 5
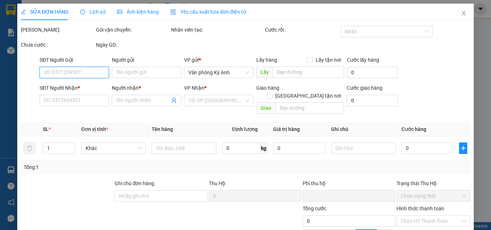
type input "0941889855"
type input "C HƯƠNG"
type input "0347906712"
type input "KT"
type input "[PERSON_NAME]"
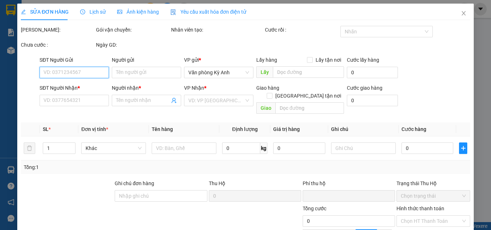
type input "500.000"
type input "0"
type input "1.000.000"
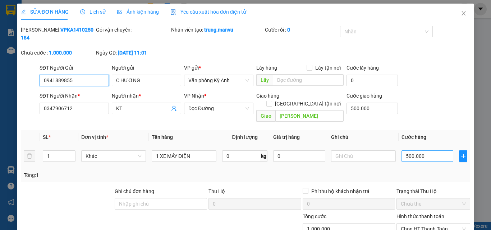
scroll to position [74, 0]
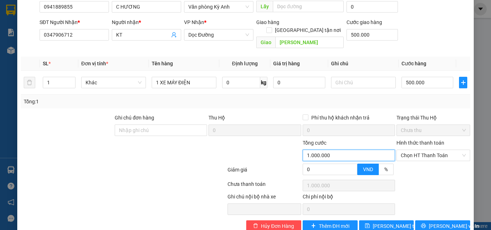
click at [369, 150] on input "1.000.000" at bounding box center [349, 156] width 92 height 12
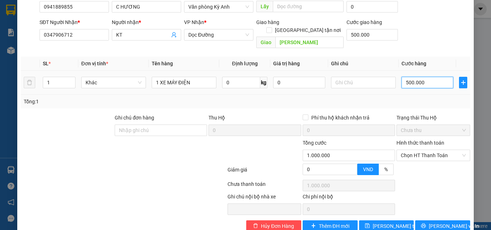
click at [430, 77] on input "500.000" at bounding box center [427, 83] width 52 height 12
type input "0"
type input "500.000"
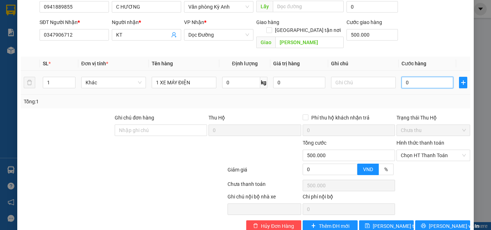
type input "500.005"
type input "05"
type input "500.050"
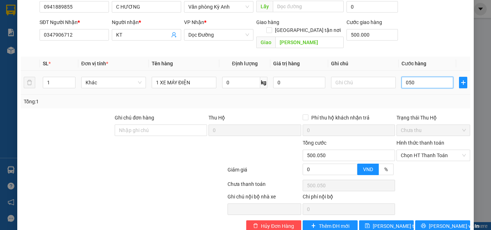
type input "0.500"
type input "500.500"
type input "05.000"
type input "505.000"
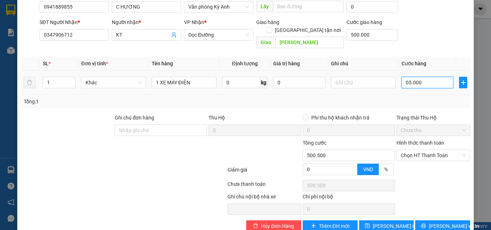
type input "505.000"
type input "550.000"
type input "050.000"
type input "1.000.000"
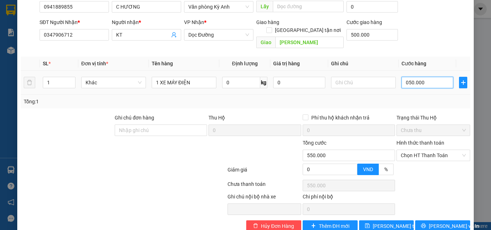
type input "1.000.000"
click at [425, 77] on input "0.500.000" at bounding box center [427, 83] width 52 height 12
type input "0"
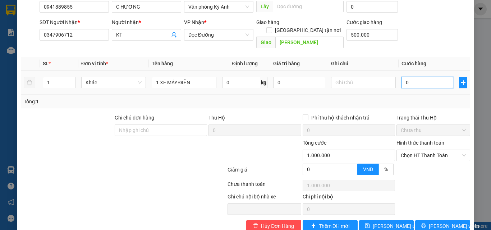
type input "500.000"
type input "0"
click at [395, 222] on span "[PERSON_NAME] thay đổi" at bounding box center [402, 226] width 58 height 8
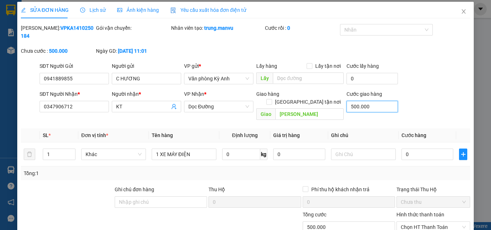
click at [377, 101] on input "500.000" at bounding box center [371, 107] width 51 height 12
type input "0"
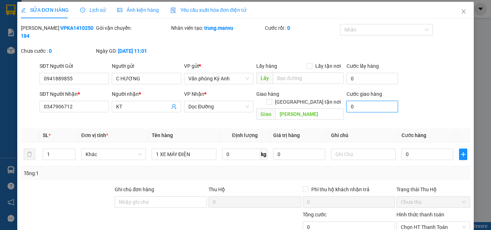
scroll to position [74, 0]
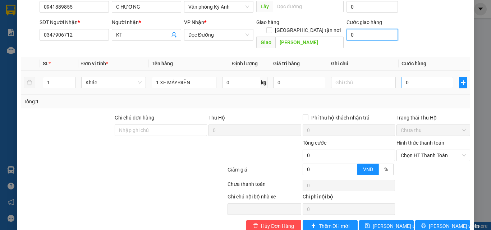
type input "0"
click at [423, 77] on input "0" at bounding box center [427, 83] width 52 height 12
type input "5"
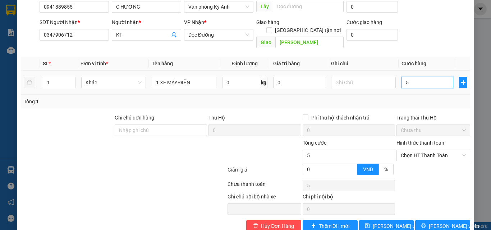
type input "50"
type input "500"
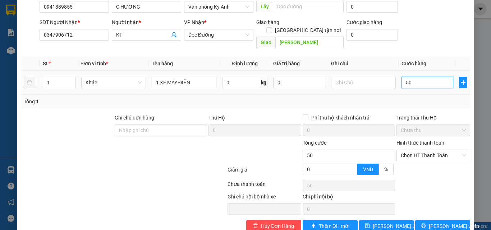
type input "500"
type input "5.000"
type input "50.000"
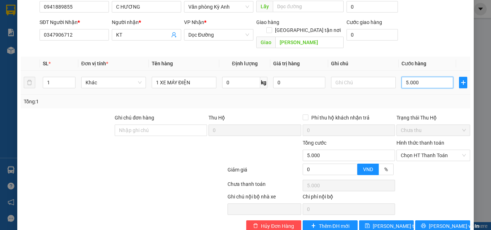
type input "50.000"
type input "500.000"
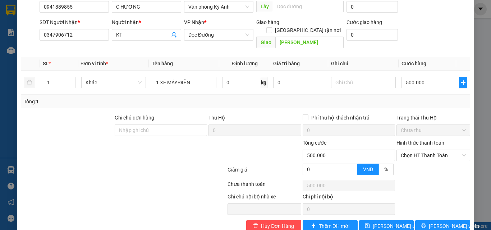
click at [432, 98] on div "Tổng: 1" at bounding box center [246, 102] width 444 height 8
drag, startPoint x: 421, startPoint y: 210, endPoint x: 422, endPoint y: 205, distance: 5.1
click at [422, 221] on button "[PERSON_NAME] và In" at bounding box center [442, 227] width 55 height 12
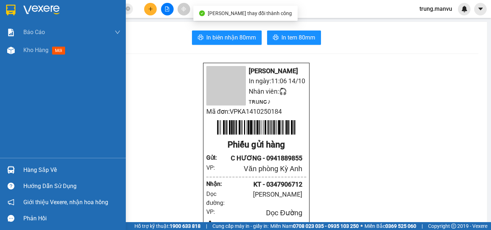
click at [10, 9] on img at bounding box center [10, 10] width 9 height 11
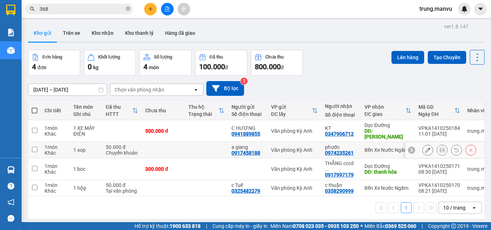
click at [353, 150] on div "0974235261" at bounding box center [339, 153] width 29 height 6
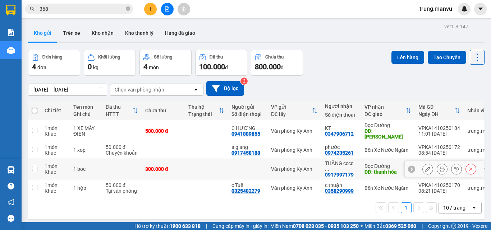
click at [386, 164] on div "Dọc Đường" at bounding box center [387, 167] width 47 height 6
checkbox input "true"
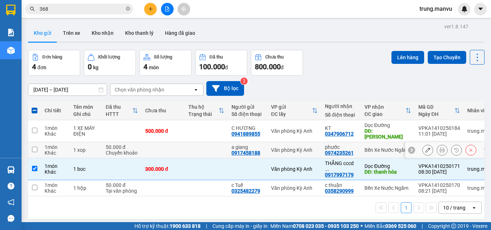
click at [201, 146] on td at bounding box center [206, 150] width 43 height 16
checkbox input "true"
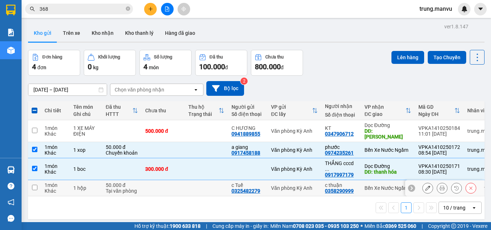
click at [204, 180] on td at bounding box center [206, 188] width 43 height 16
checkbox input "true"
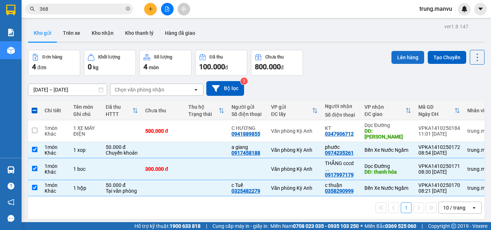
click at [402, 56] on button "Lên hàng" at bounding box center [407, 57] width 33 height 13
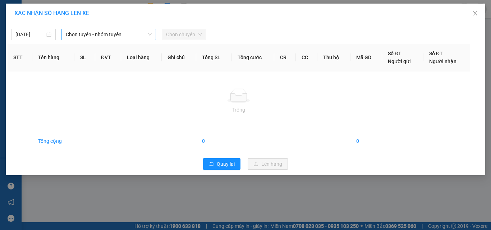
click at [117, 34] on span "Chọn tuyến - nhóm tuyến" at bounding box center [109, 34] width 86 height 11
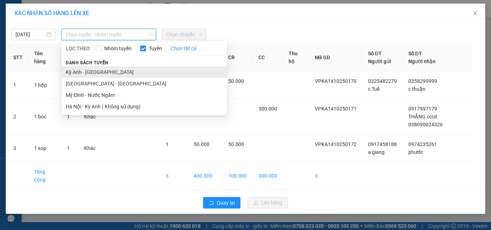
click at [89, 69] on li "Kỳ Anh - [GEOGRAPHIC_DATA]" at bounding box center [143, 72] width 165 height 12
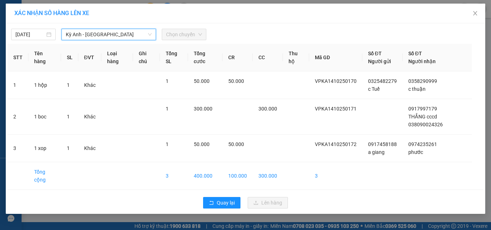
click at [183, 36] on span "Chọn chuyến" at bounding box center [184, 34] width 36 height 11
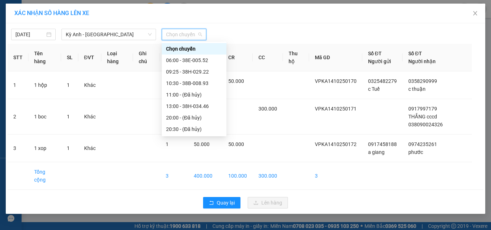
click at [196, 35] on span "Chọn chuyến" at bounding box center [184, 34] width 36 height 11
click at [197, 82] on div "10:30 - 38B-008.93" at bounding box center [194, 83] width 56 height 8
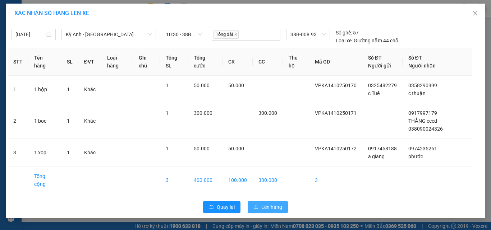
click at [260, 207] on button "Lên hàng" at bounding box center [268, 208] width 40 height 12
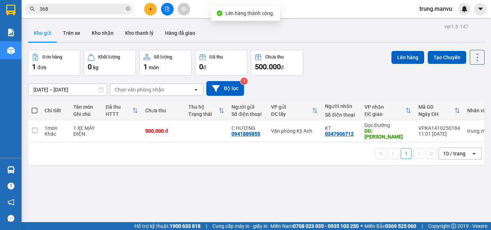
click at [163, 5] on button at bounding box center [167, 9] width 13 height 13
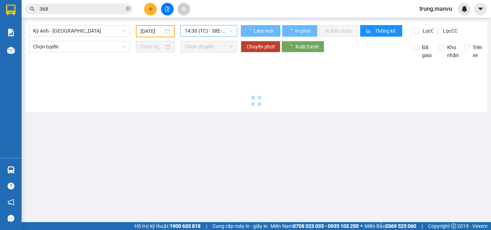
type input "[DATE]"
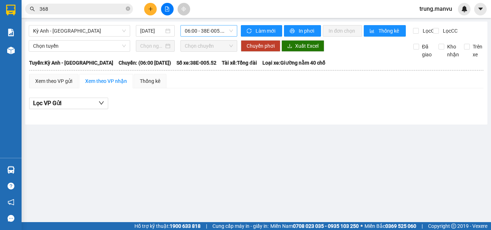
click at [214, 30] on span "06:00 - 38E-005.52" at bounding box center [209, 31] width 48 height 11
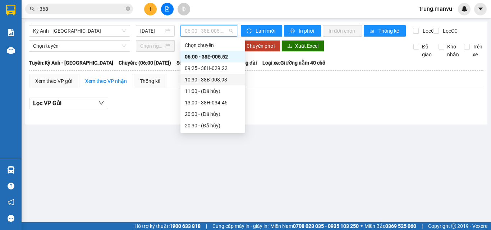
click at [212, 75] on div "10:30 - 38B-008.93" at bounding box center [212, 80] width 65 height 12
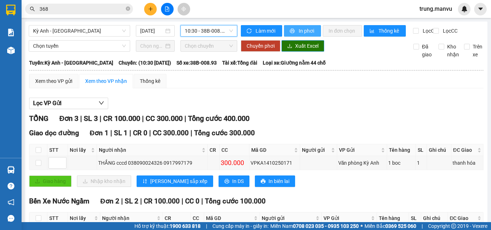
drag, startPoint x: 303, startPoint y: 29, endPoint x: 297, endPoint y: 46, distance: 18.4
click at [302, 31] on span "In phơi" at bounding box center [307, 31] width 17 height 8
drag, startPoint x: 111, startPoint y: 35, endPoint x: 69, endPoint y: 57, distance: 47.0
click at [110, 35] on span "Kỳ Anh - [GEOGRAPHIC_DATA]" at bounding box center [79, 31] width 93 height 11
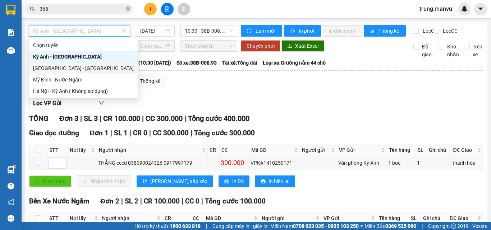
click at [55, 69] on div "[GEOGRAPHIC_DATA] - [GEOGRAPHIC_DATA]" at bounding box center [83, 68] width 101 height 8
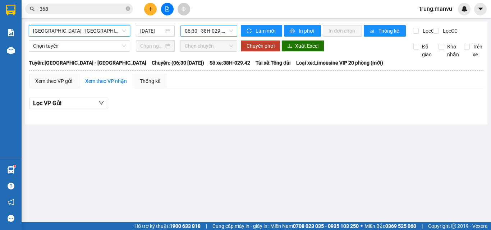
click at [209, 34] on span "06:30 - 38H-029.42" at bounding box center [209, 31] width 48 height 11
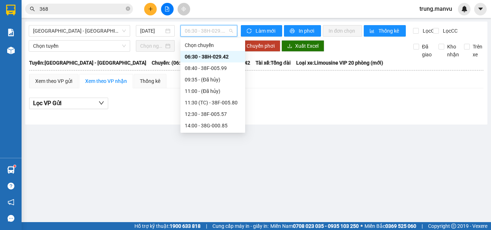
click at [160, 36] on div "[DATE]" at bounding box center [155, 31] width 39 height 12
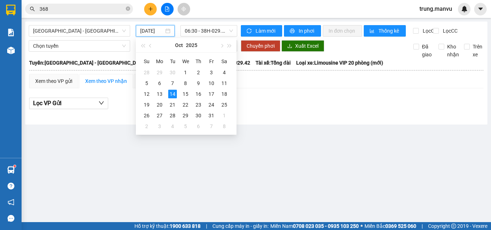
click at [156, 31] on input "[DATE]" at bounding box center [152, 31] width 24 height 8
drag, startPoint x: 157, startPoint y: 92, endPoint x: 185, endPoint y: 64, distance: 39.4
click at [159, 91] on div "13" at bounding box center [159, 94] width 9 height 9
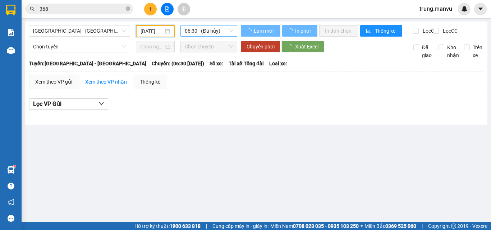
click at [212, 32] on span "06:30 - (Đã hủy)" at bounding box center [209, 31] width 48 height 11
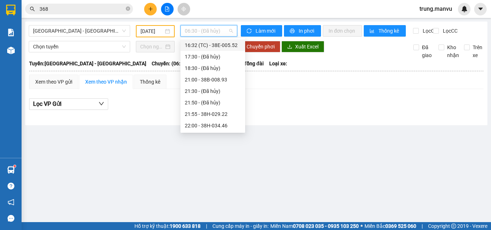
scroll to position [102, 0]
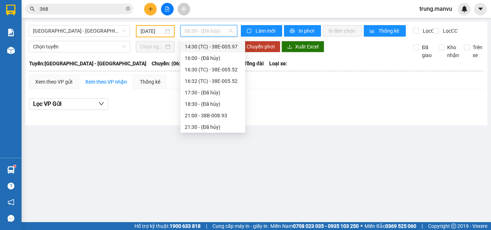
click at [233, 50] on div "14:30 (TC) - 38E-005.97" at bounding box center [213, 47] width 56 height 8
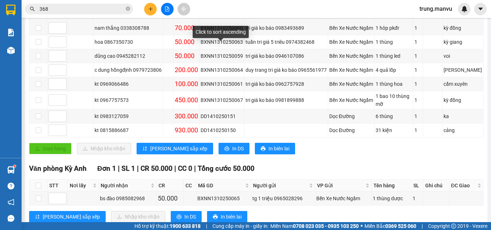
scroll to position [157, 0]
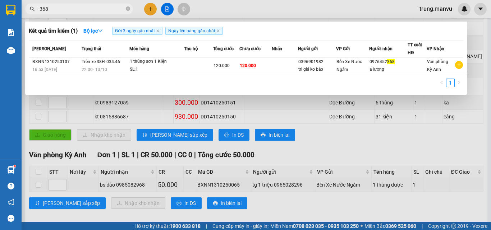
click at [68, 8] on input "368" at bounding box center [82, 9] width 85 height 8
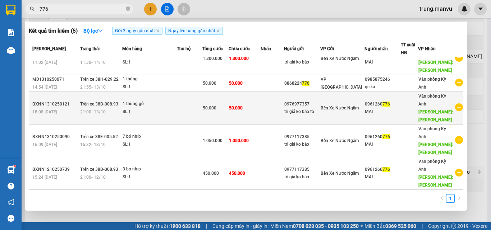
scroll to position [0, 0]
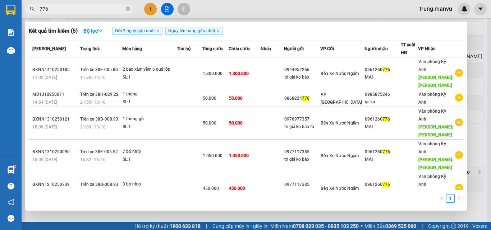
click at [113, 9] on input "776" at bounding box center [82, 9] width 85 height 8
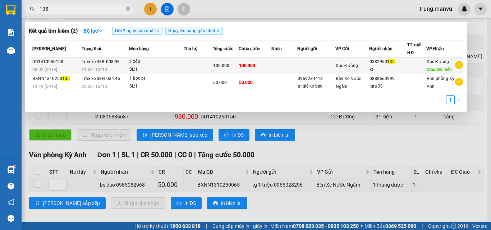
click at [372, 63] on div "0382960 135" at bounding box center [388, 62] width 38 height 8
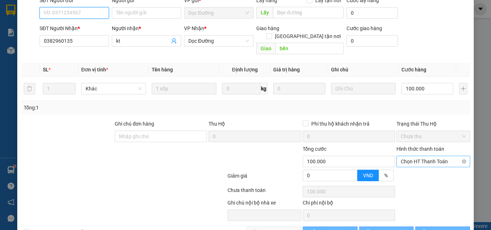
scroll to position [83, 0]
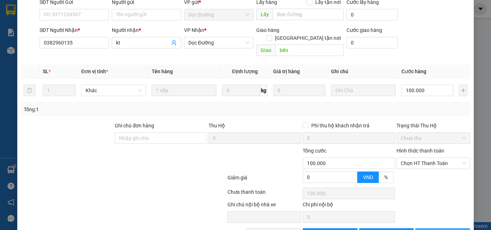
click at [429, 229] on button "[PERSON_NAME] và In" at bounding box center [442, 235] width 55 height 12
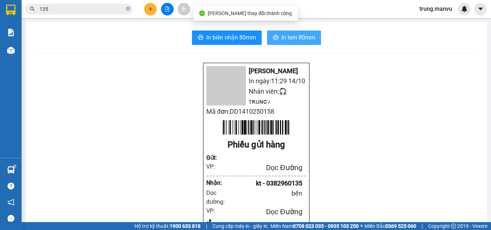
click at [282, 41] on span "In tem 80mm" at bounding box center [298, 37] width 34 height 9
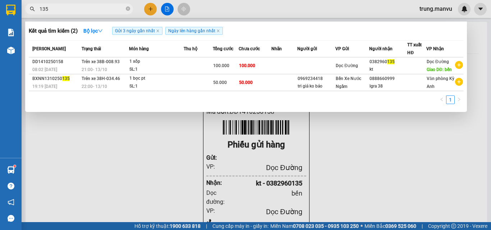
click at [84, 6] on input "135" at bounding box center [82, 9] width 85 height 8
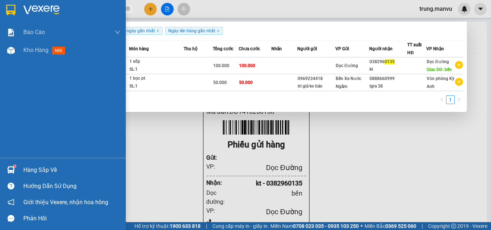
click at [6, 1] on div at bounding box center [63, 11] width 126 height 23
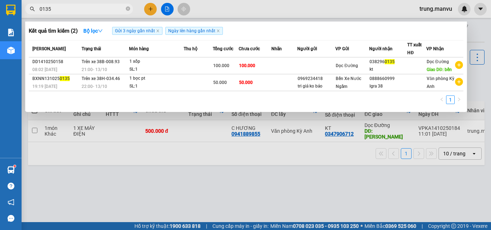
click at [166, 4] on div at bounding box center [245, 115] width 491 height 230
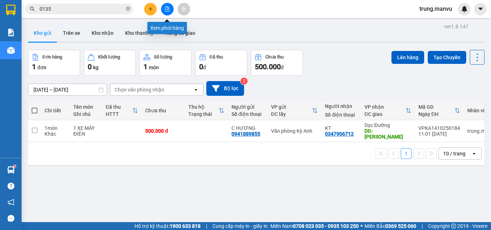
click at [171, 13] on button at bounding box center [167, 9] width 13 height 13
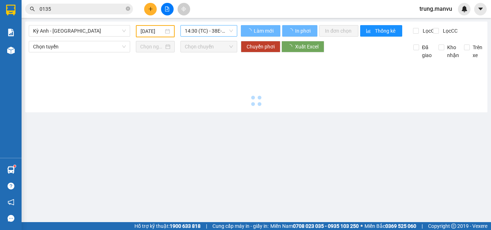
click at [208, 33] on span "14:30 (TC) - 38E-005.97" at bounding box center [209, 31] width 48 height 11
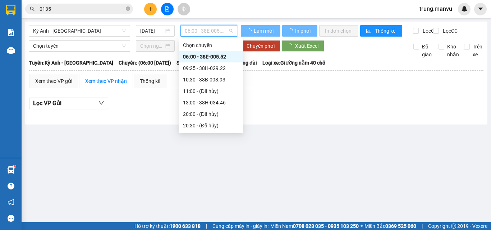
scroll to position [23, 0]
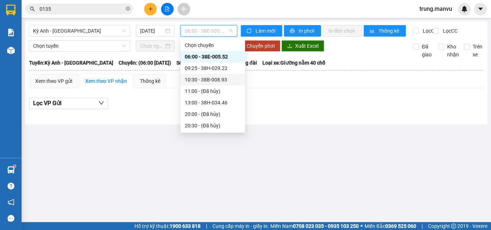
click at [222, 55] on div "06:00 - 38E-005.52" at bounding box center [213, 57] width 56 height 8
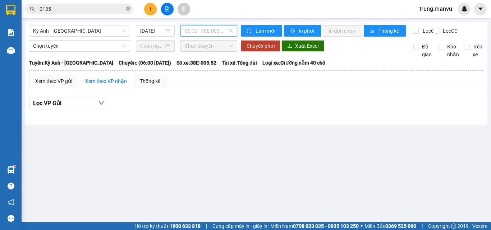
click at [215, 35] on span "06:00 - 38E-005.52" at bounding box center [209, 31] width 48 height 11
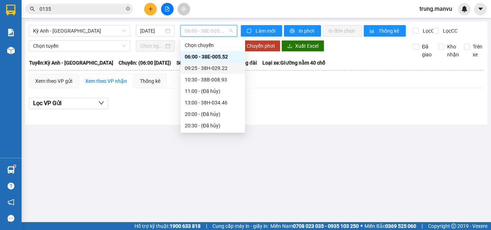
click at [225, 66] on div "09:25 - 38H-029.22" at bounding box center [213, 68] width 56 height 8
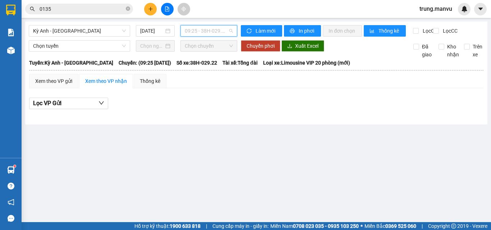
click at [212, 33] on span "09:25 - 38H-029.22" at bounding box center [209, 31] width 48 height 11
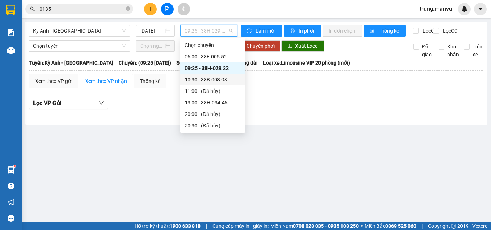
click at [224, 76] on div "10:30 - 38B-008.93" at bounding box center [213, 80] width 56 height 8
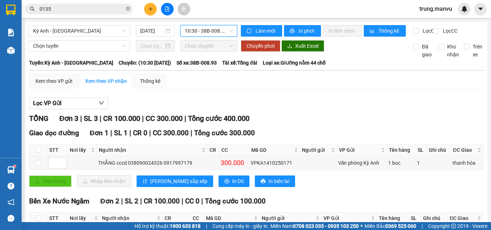
click at [208, 31] on span "10:30 - 38B-008.93" at bounding box center [209, 31] width 48 height 11
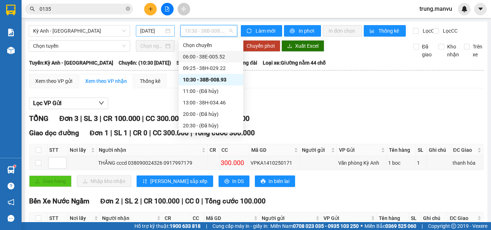
click at [147, 32] on input "[DATE]" at bounding box center [152, 31] width 24 height 8
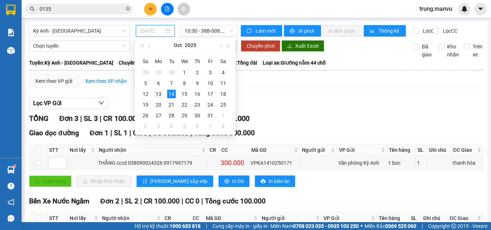
click at [160, 89] on td "13" at bounding box center [158, 94] width 13 height 11
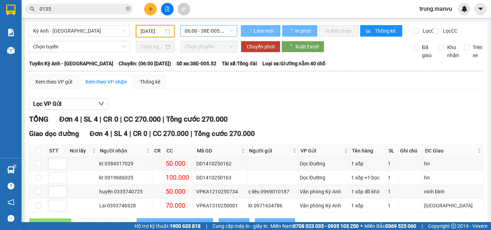
click at [208, 33] on span "06:00 - 38E-005.52" at bounding box center [209, 31] width 48 height 11
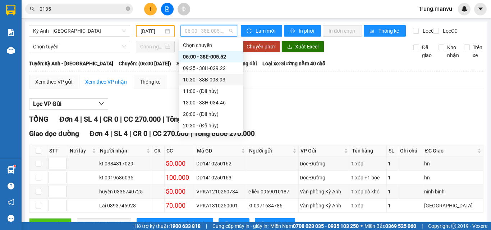
click at [221, 78] on div "10:30 - 38B-008.93" at bounding box center [211, 80] width 56 height 8
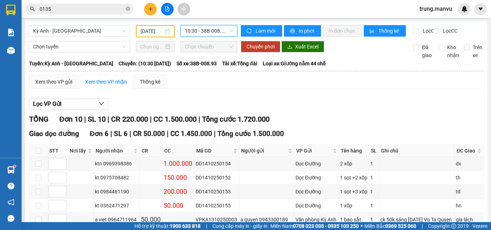
click at [87, 10] on input "0135" at bounding box center [82, 9] width 85 height 8
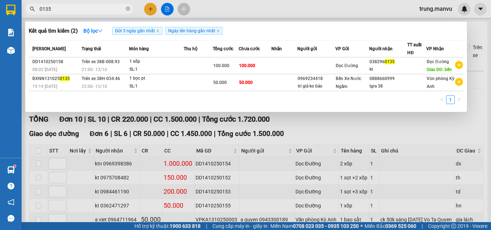
click at [87, 10] on input "0135" at bounding box center [82, 9] width 85 height 8
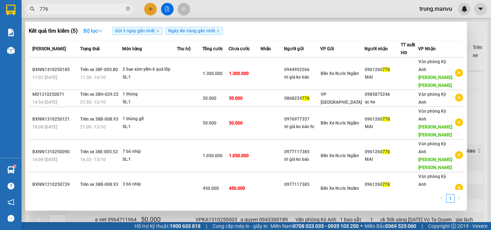
click at [90, 33] on strong "Bộ lọc" at bounding box center [92, 31] width 19 height 6
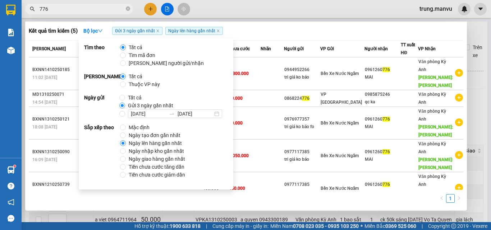
click at [138, 113] on input "[DATE]" at bounding box center [148, 114] width 35 height 8
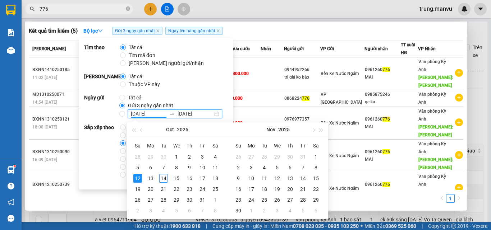
click at [146, 114] on input "[DATE]" at bounding box center [148, 114] width 35 height 8
click at [178, 157] on div "1" at bounding box center [176, 157] width 9 height 9
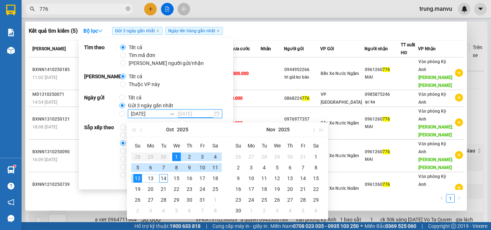
click at [165, 179] on div "14" at bounding box center [163, 178] width 9 height 9
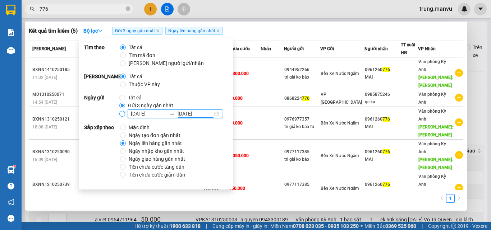
click at [123, 115] on input "[DATE] [DATE]" at bounding box center [122, 114] width 6 height 6
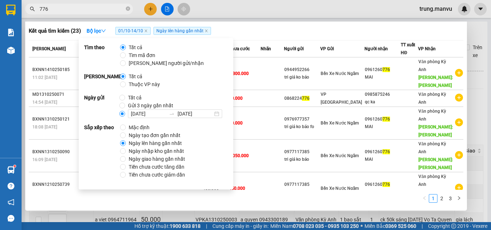
click at [96, 6] on input "776" at bounding box center [82, 9] width 85 height 8
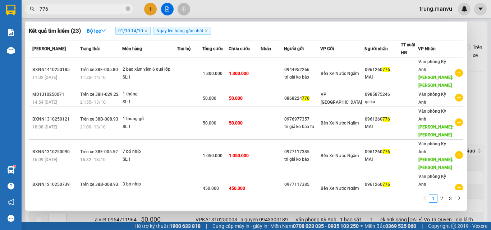
click at [96, 6] on input "776" at bounding box center [82, 9] width 85 height 8
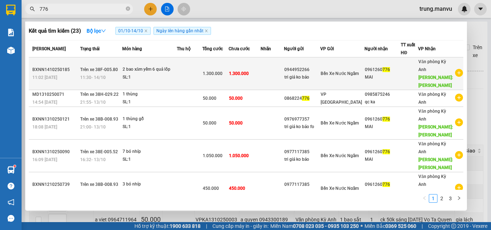
click at [392, 73] on div "0961260 776" at bounding box center [383, 70] width 36 height 8
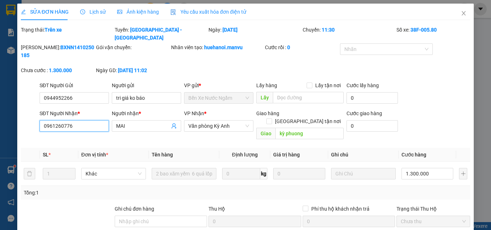
click at [86, 120] on input "0961260776" at bounding box center [74, 126] width 69 height 12
click at [460, 9] on span "Close" at bounding box center [464, 14] width 20 height 20
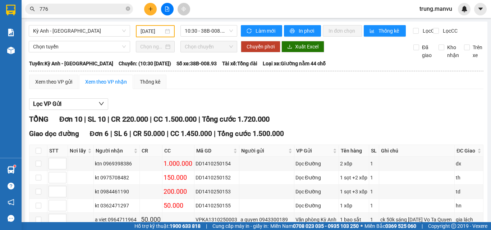
click at [74, 10] on input "776" at bounding box center [82, 9] width 85 height 8
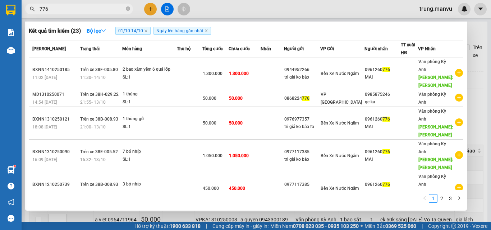
click at [74, 10] on input "776" at bounding box center [82, 9] width 85 height 8
paste input "0961260"
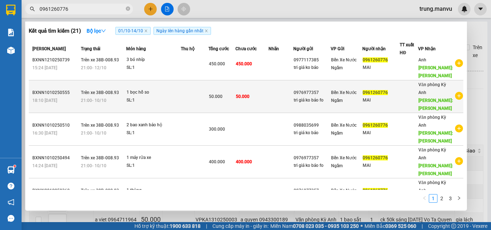
scroll to position [194, 0]
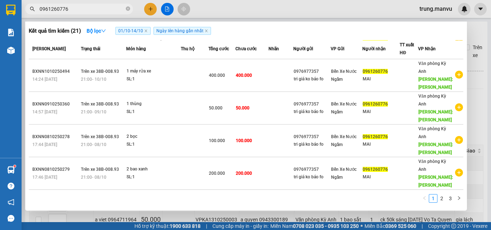
drag, startPoint x: 482, startPoint y: 0, endPoint x: 338, endPoint y: 25, distance: 146.3
click at [338, 24] on div "Kết quả tìm kiếm ( 21 ) Bộ lọc 01/10 - 14/10 Ngày lên hàng gần nhất Mã ĐH Trạng…" at bounding box center [246, 116] width 442 height 189
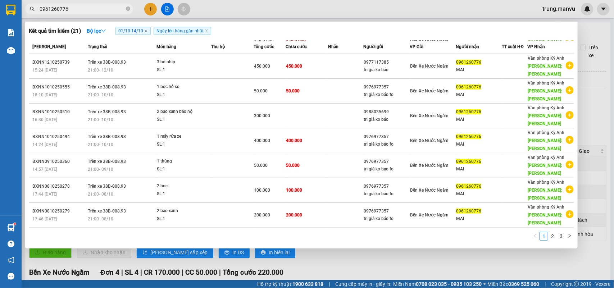
scroll to position [64, 0]
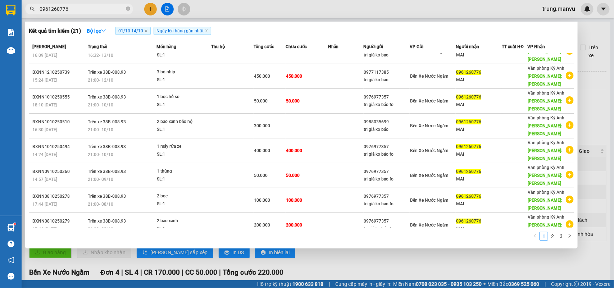
drag, startPoint x: 487, startPoint y: 0, endPoint x: 424, endPoint y: 252, distance: 259.7
click at [424, 230] on div at bounding box center [307, 144] width 614 height 288
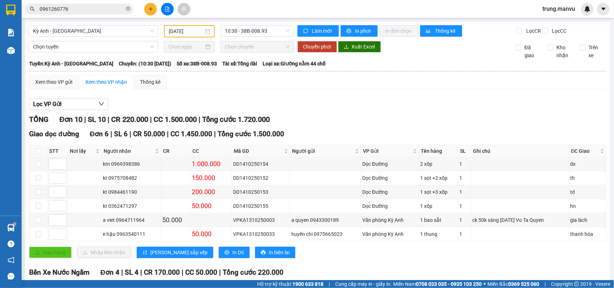
click at [112, 6] on input "0961260776" at bounding box center [82, 9] width 85 height 8
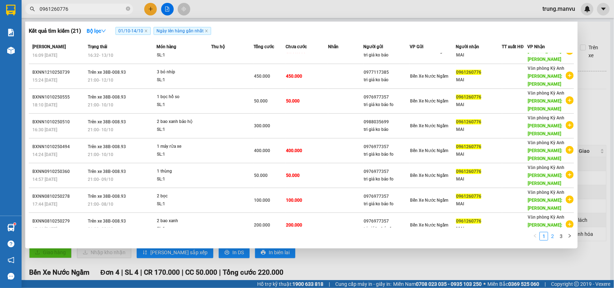
click at [491, 230] on link "2" at bounding box center [552, 236] width 8 height 8
click at [491, 230] on link "3" at bounding box center [561, 236] width 8 height 8
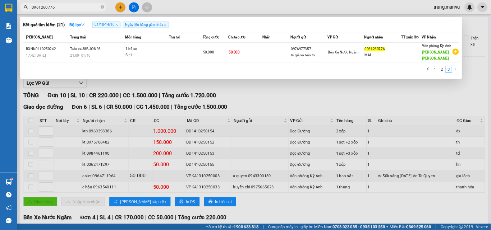
scroll to position [0, 0]
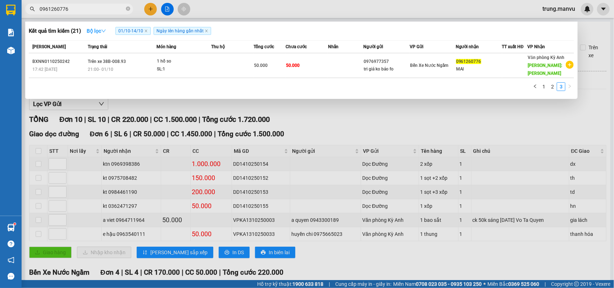
click at [100, 29] on strong "Bộ lọc" at bounding box center [96, 31] width 19 height 6
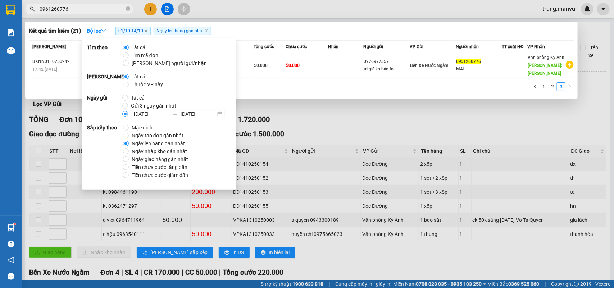
click at [355, 128] on div at bounding box center [307, 144] width 614 height 288
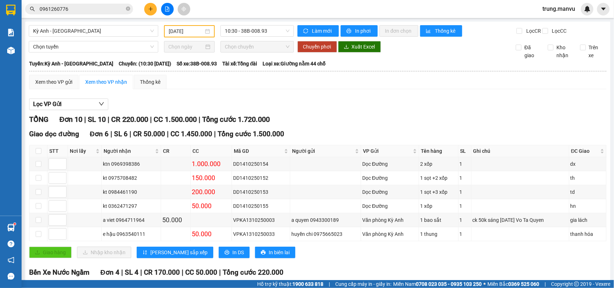
click at [96, 8] on input "0961260776" at bounding box center [82, 9] width 85 height 8
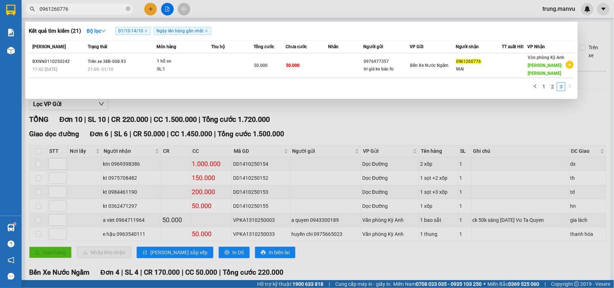
drag, startPoint x: 441, startPoint y: 117, endPoint x: 474, endPoint y: 97, distance: 38.3
click at [442, 117] on div at bounding box center [307, 144] width 614 height 288
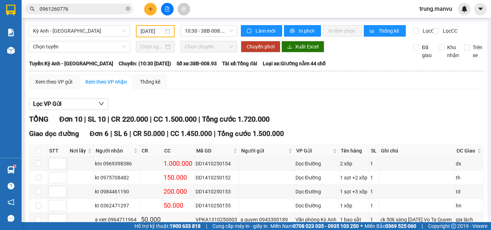
drag, startPoint x: 601, startPoint y: 1, endPoint x: 332, endPoint y: 114, distance: 291.9
click at [332, 110] on div "Lọc VP Gửi" at bounding box center [256, 104] width 454 height 12
